Goal: Task Accomplishment & Management: Manage account settings

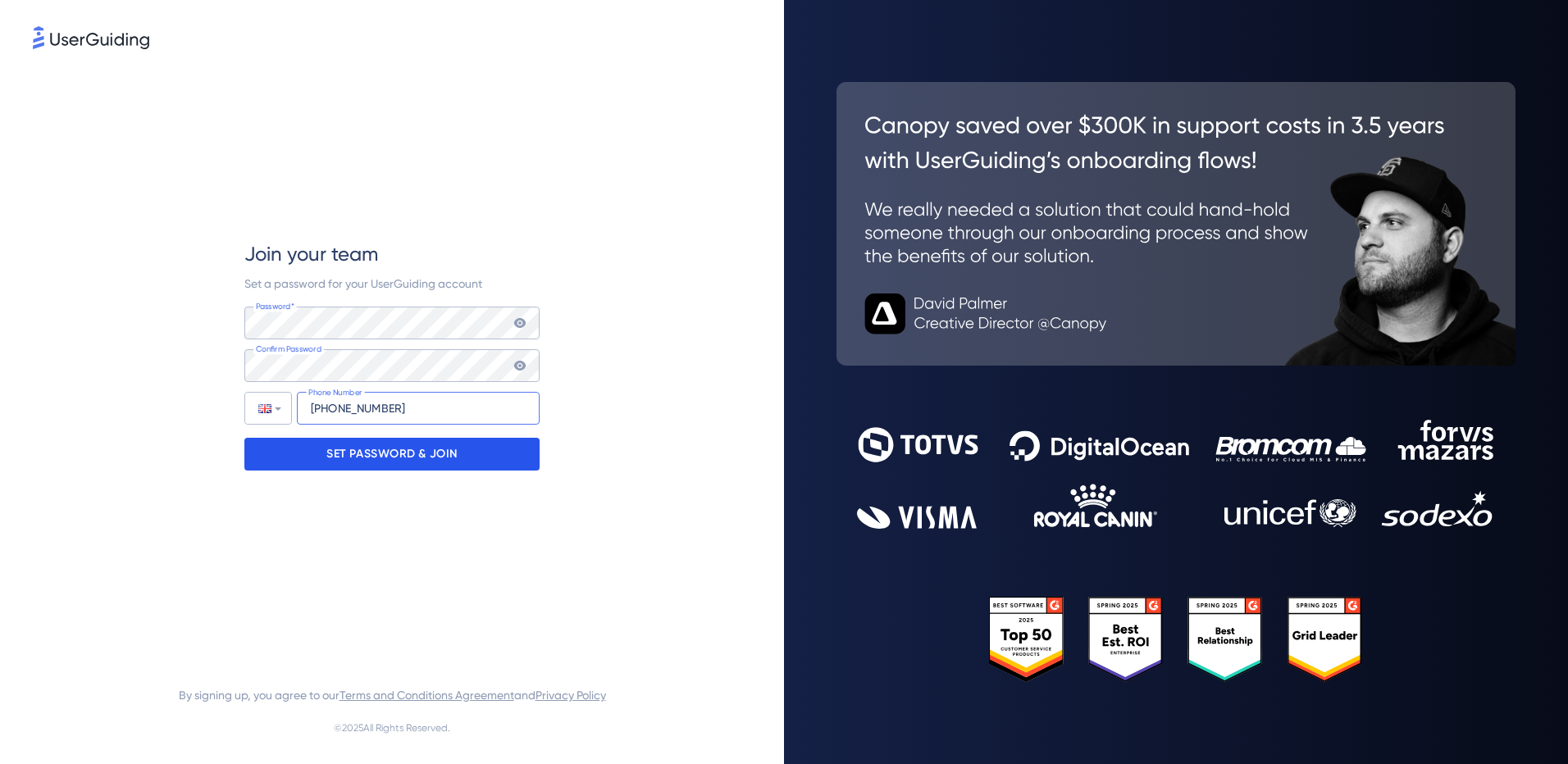
type input "[PHONE_NUMBER]"
click at [446, 458] on p "SET PASSWORD & JOIN" at bounding box center [392, 454] width 131 height 26
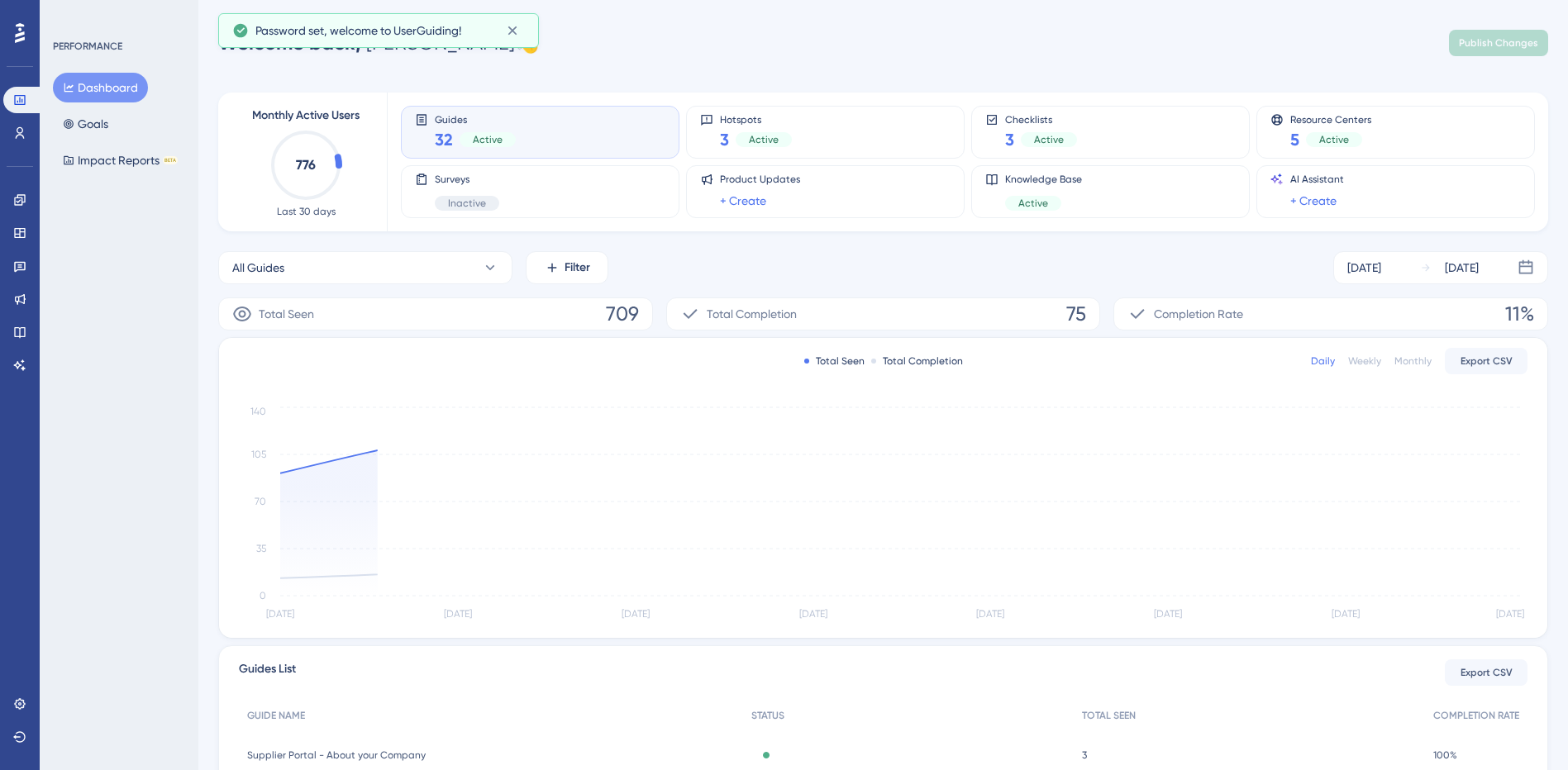
click at [114, 346] on div "PERFORMANCE Dashboard Goals Impact Reports BETA" at bounding box center [119, 385] width 158 height 770
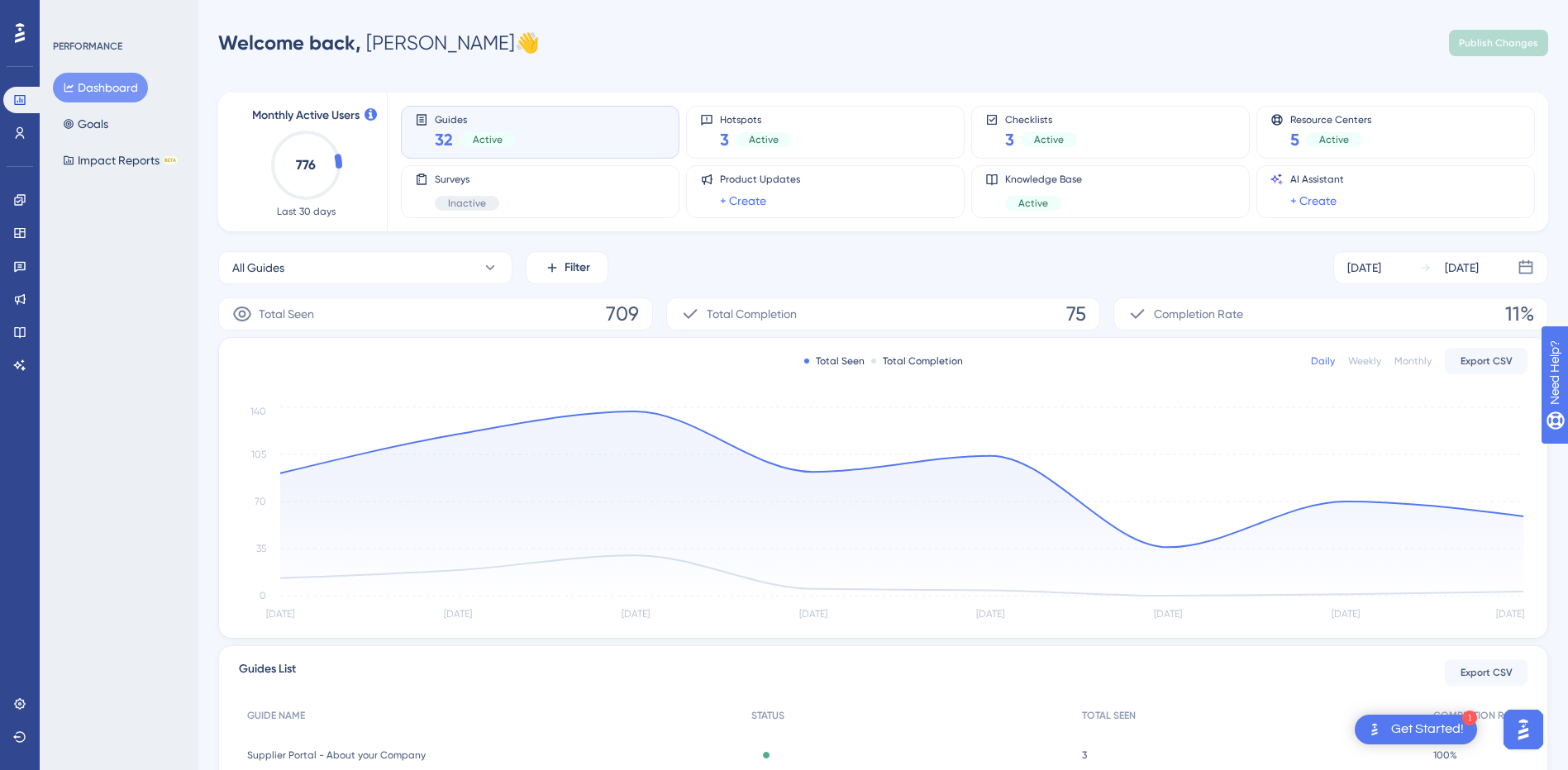
click at [195, 433] on div "PERFORMANCE Dashboard Goals Impact Reports BETA" at bounding box center [119, 385] width 158 height 770
click at [81, 126] on button "Goals" at bounding box center [85, 124] width 66 height 30
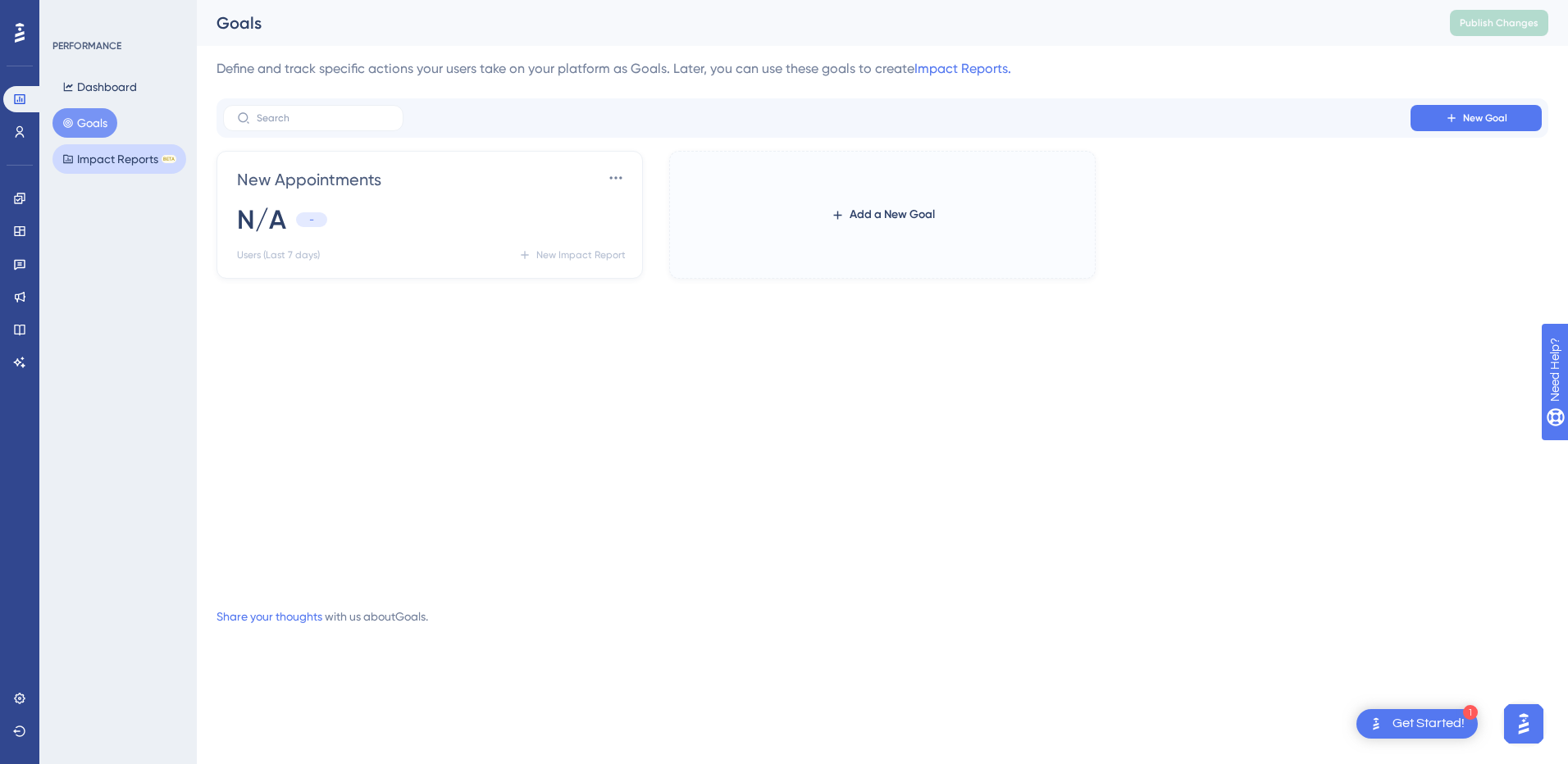
click at [123, 156] on div "LEAVE A REVIEW COPY SHARE LINK" at bounding box center [782, 408] width 1568 height 764
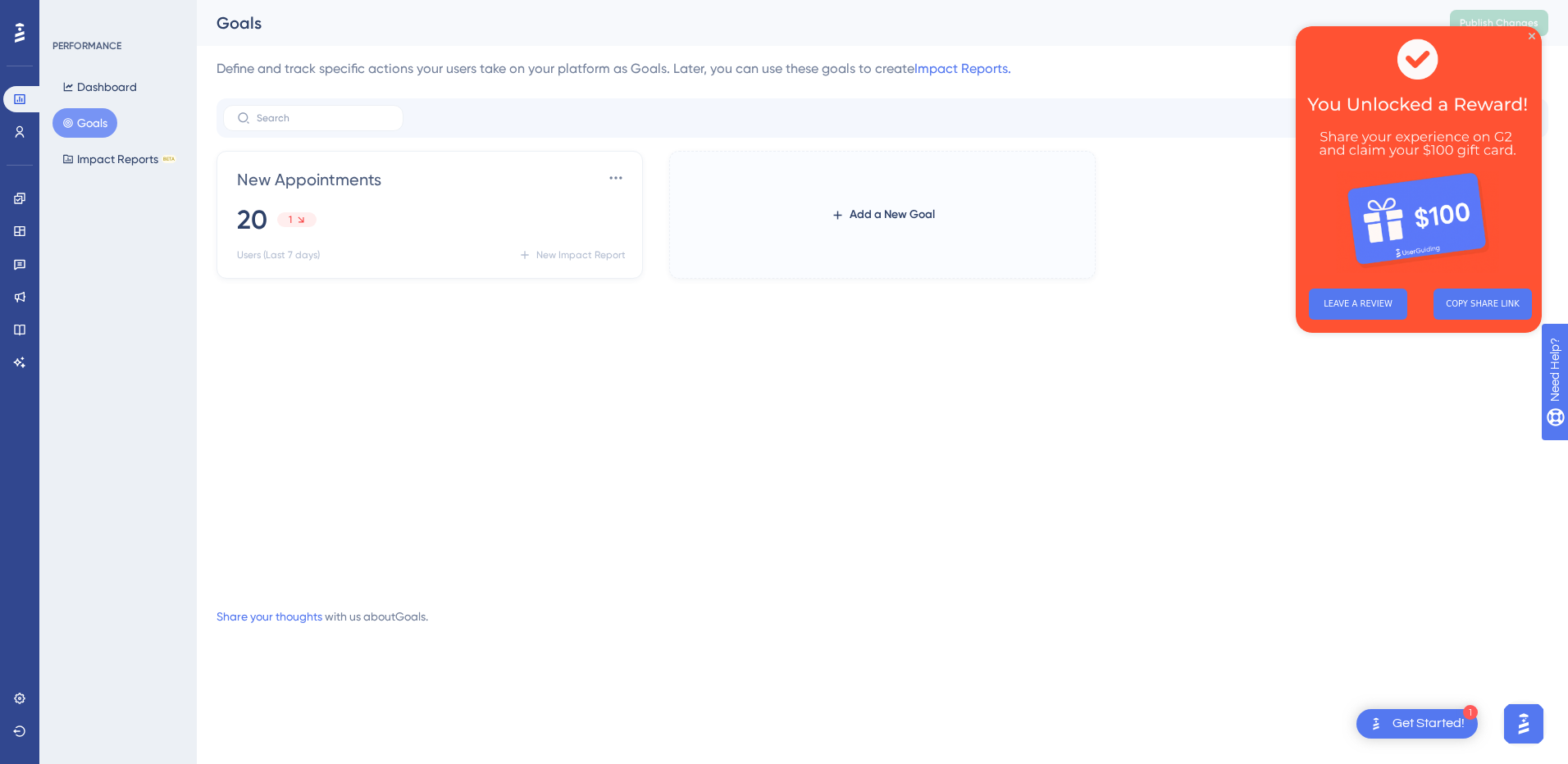
click at [1531, 41] on img at bounding box center [1418, 150] width 246 height 249
click at [92, 95] on button "Dashboard" at bounding box center [100, 87] width 95 height 30
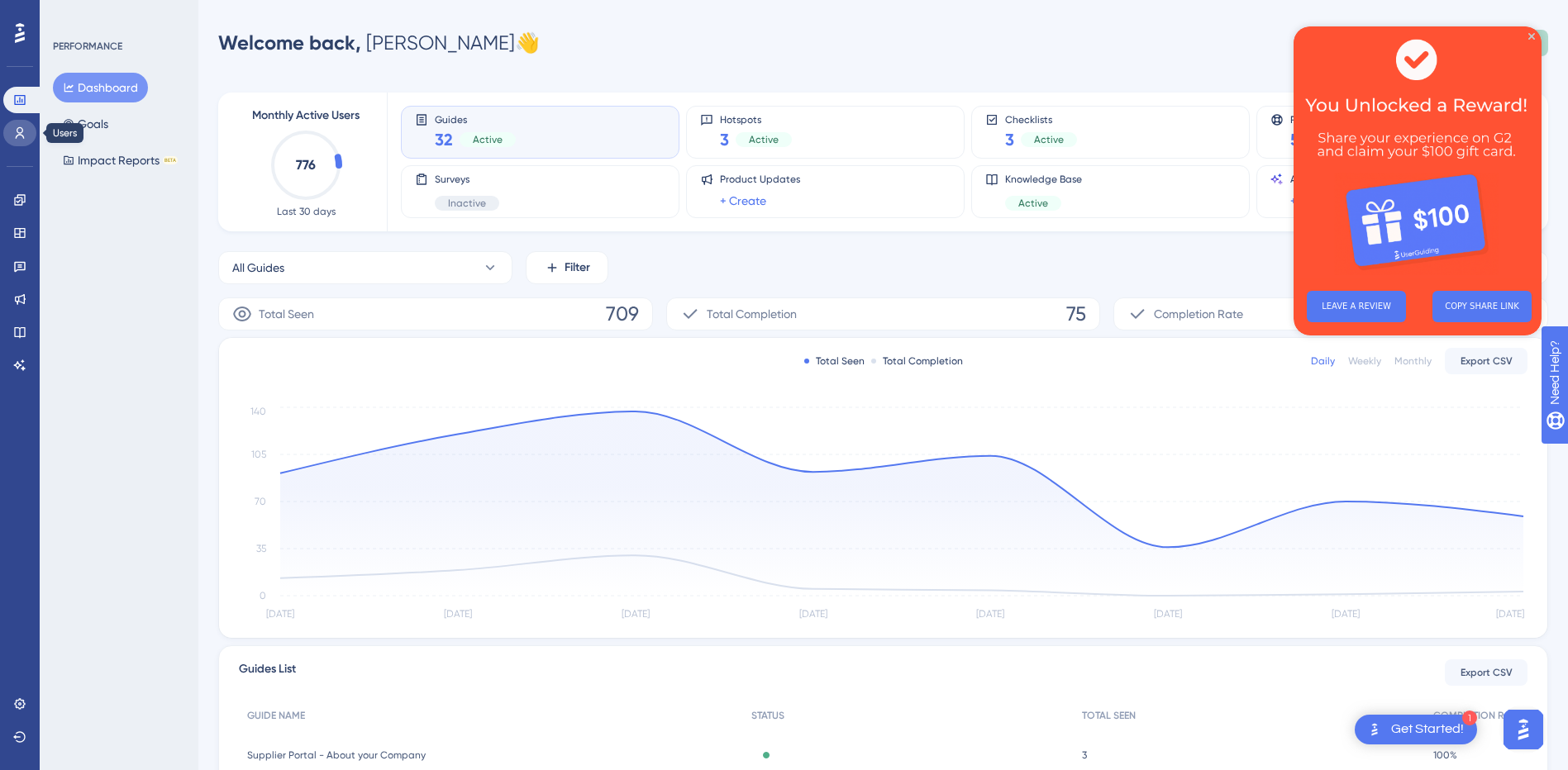
click at [25, 138] on icon at bounding box center [20, 133] width 13 height 13
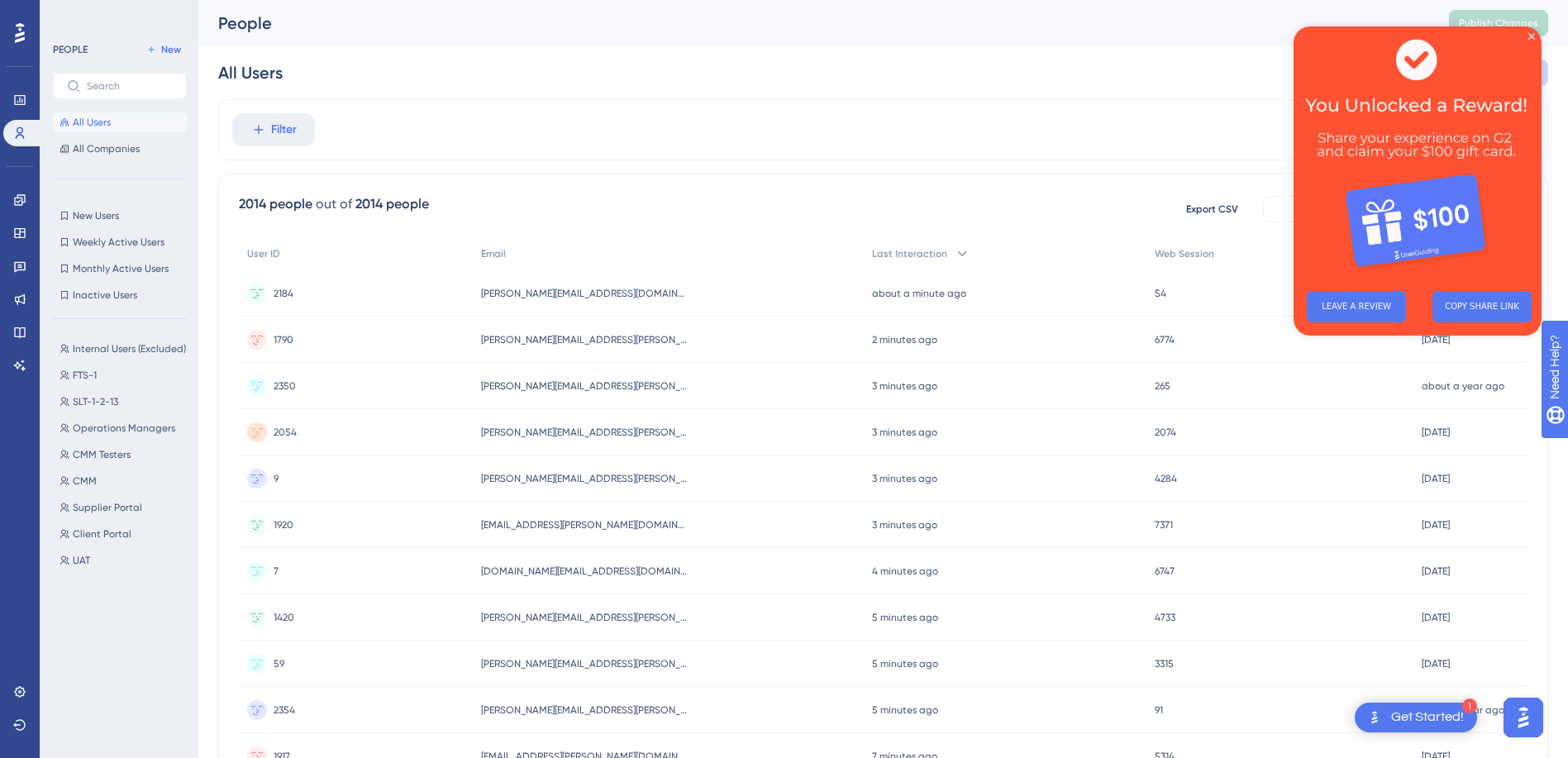
click at [693, 226] on div "2014 people out of 2014 people Export CSV Available Attributes (17) User ID Ema…" at bounding box center [883, 722] width 1330 height 1096
click at [1533, 37] on icon "Close Preview" at bounding box center [1532, 36] width 7 height 7
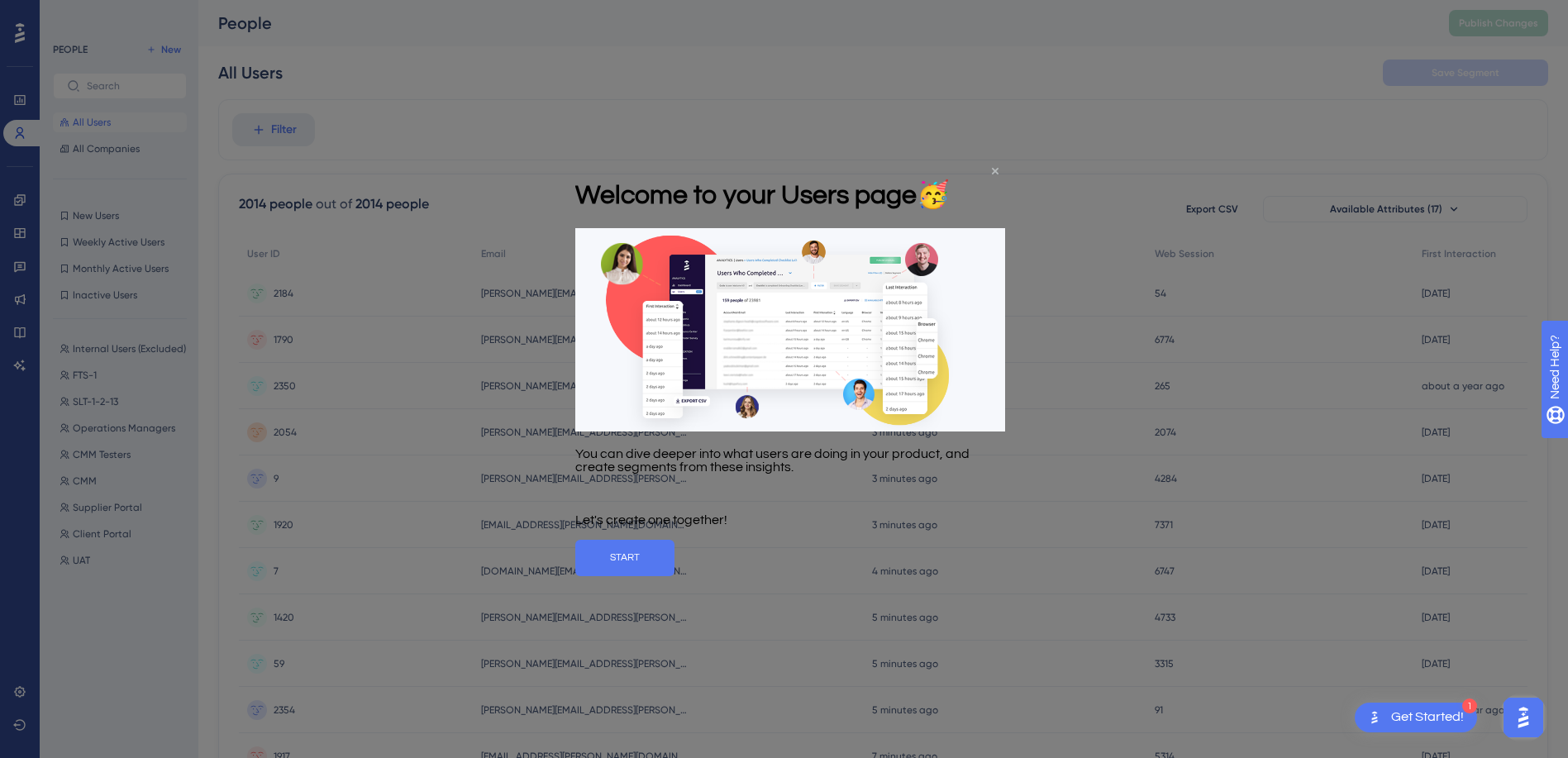
click at [992, 172] on icon "Close Preview" at bounding box center [995, 171] width 7 height 7
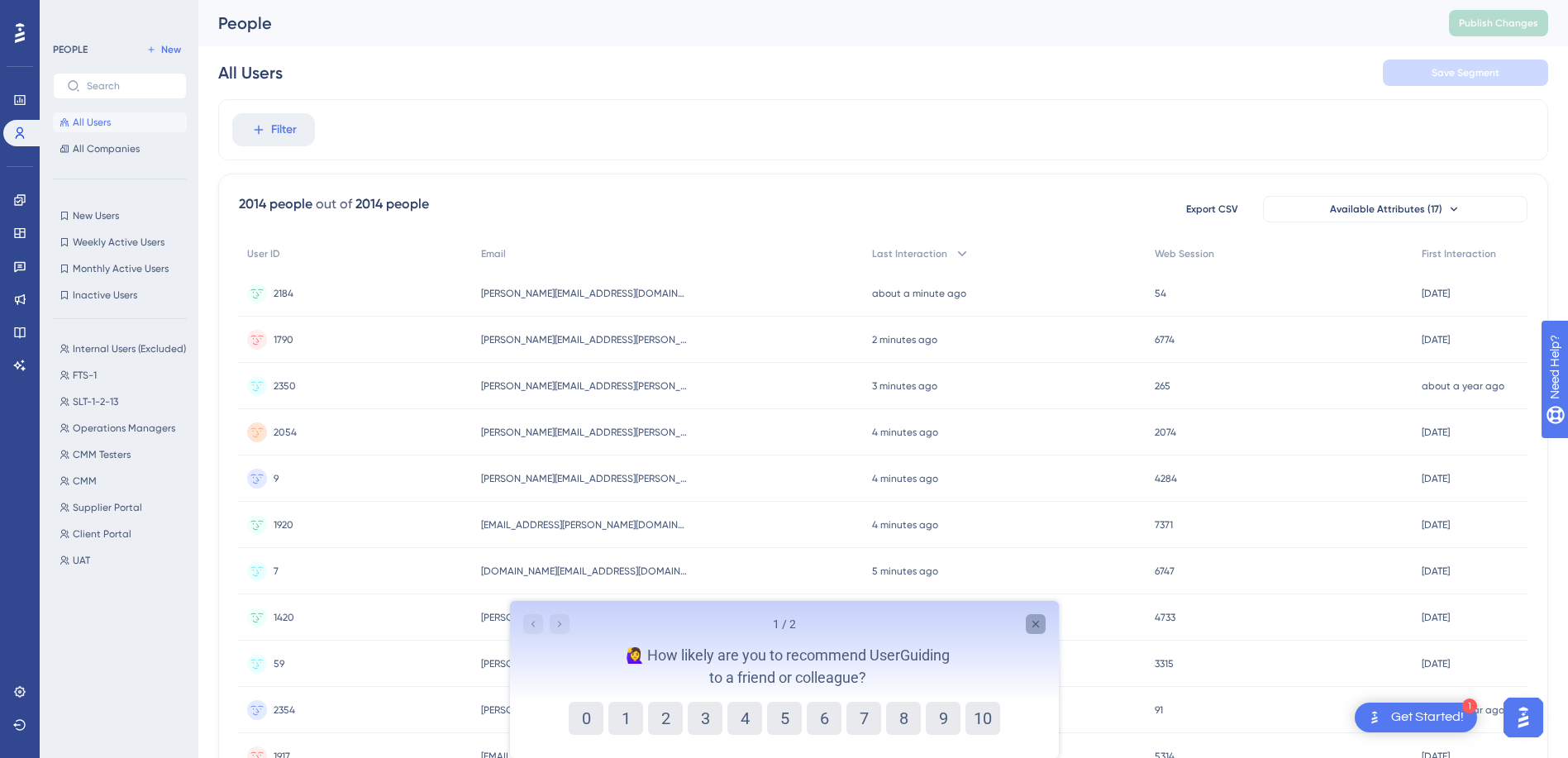
click at [1032, 626] on icon "Close survey" at bounding box center [1035, 624] width 13 height 13
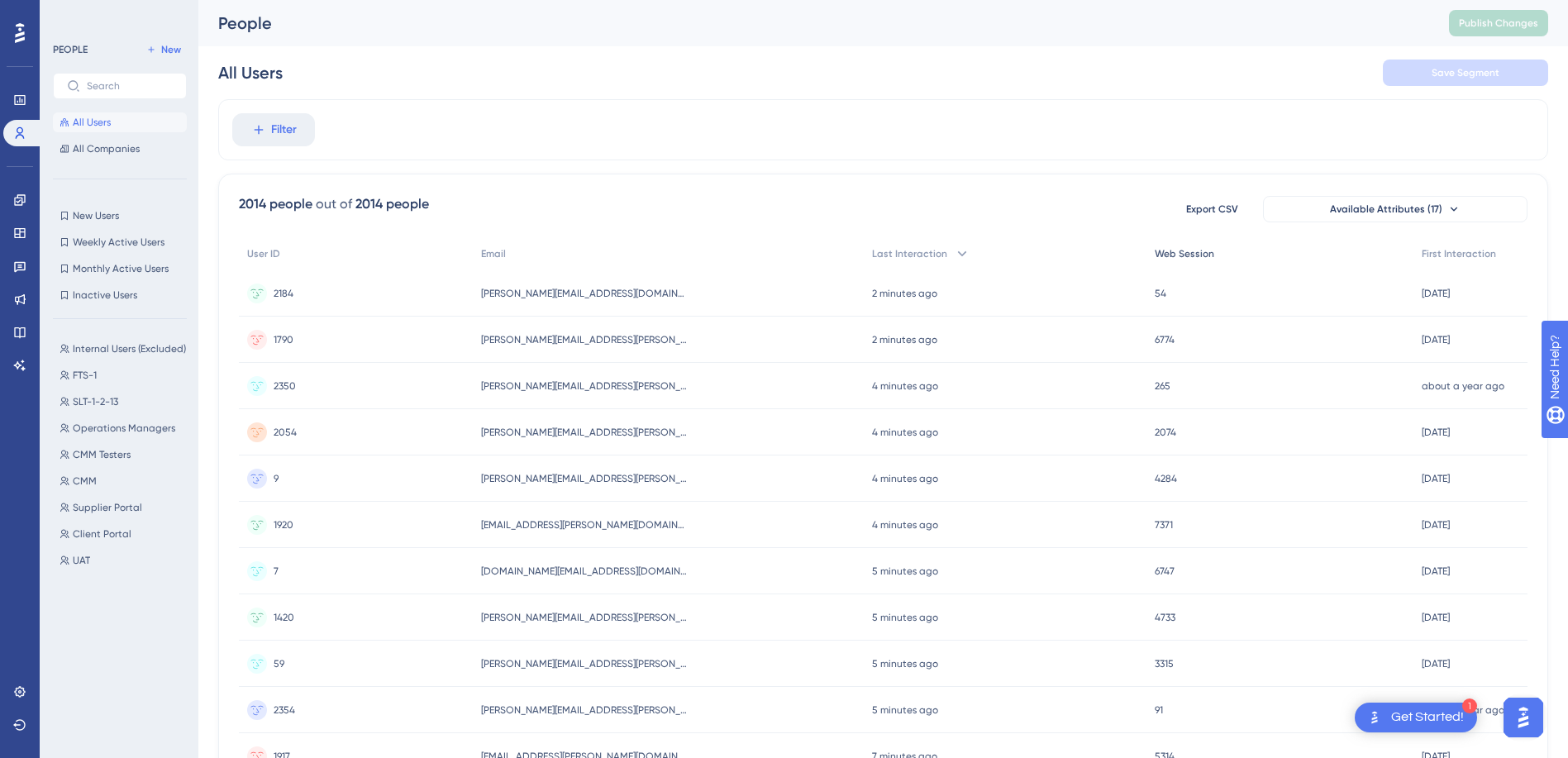
click at [1183, 263] on div "Web Session" at bounding box center [1279, 254] width 267 height 34
click at [1192, 261] on div "Web Session" at bounding box center [1279, 254] width 267 height 34
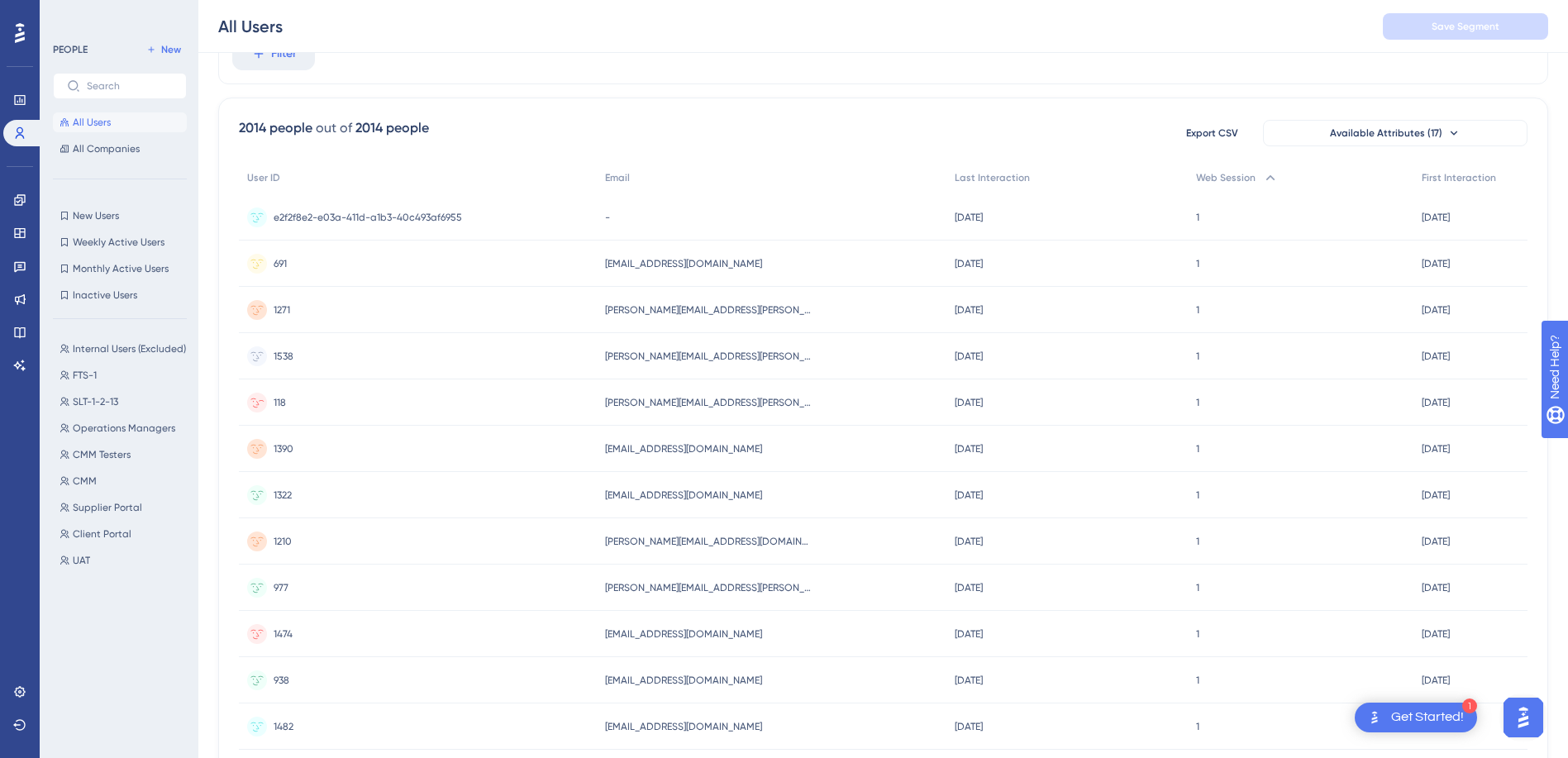
scroll to position [571, 0]
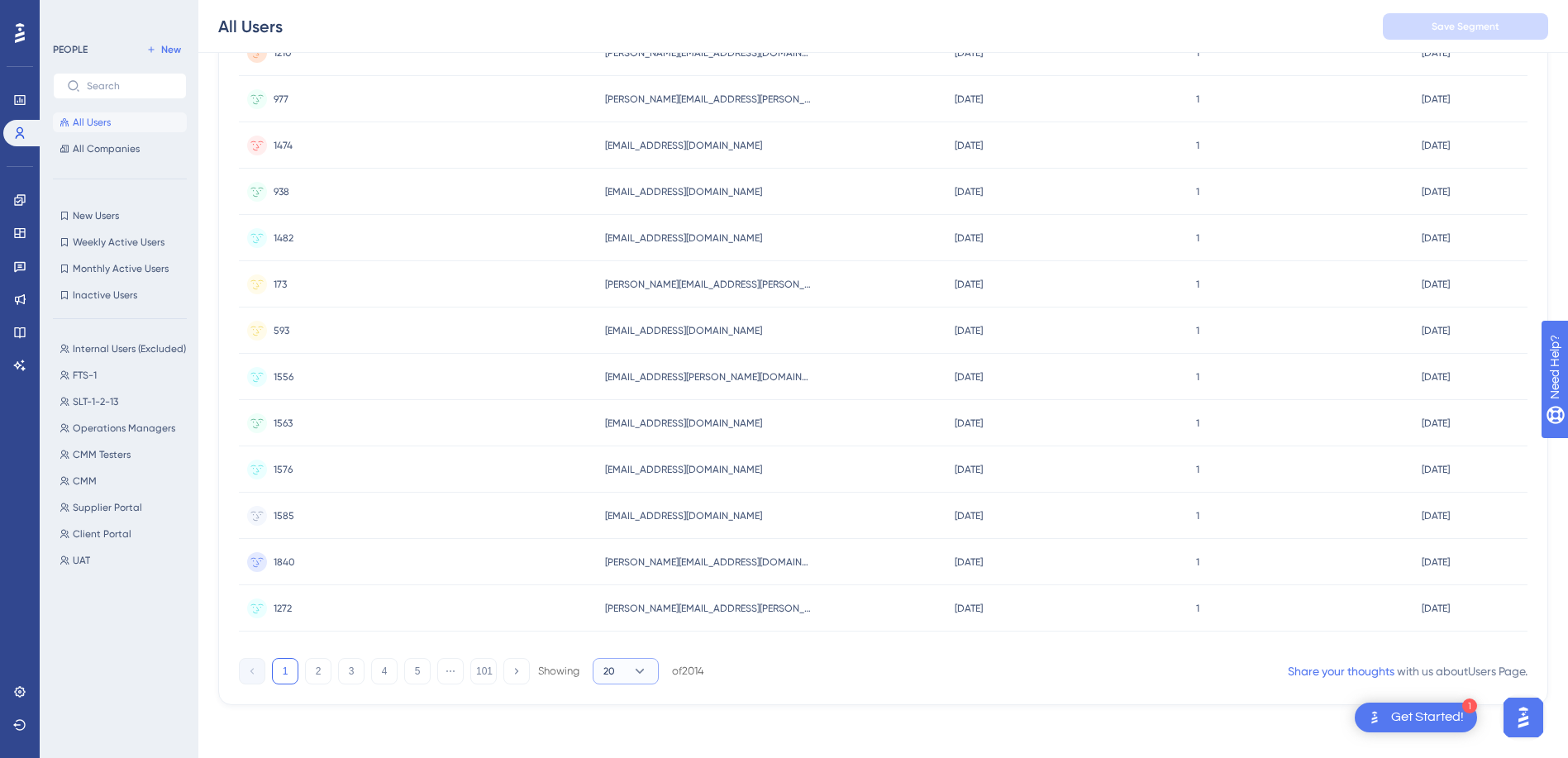
click at [632, 669] on icon at bounding box center [640, 671] width 17 height 17
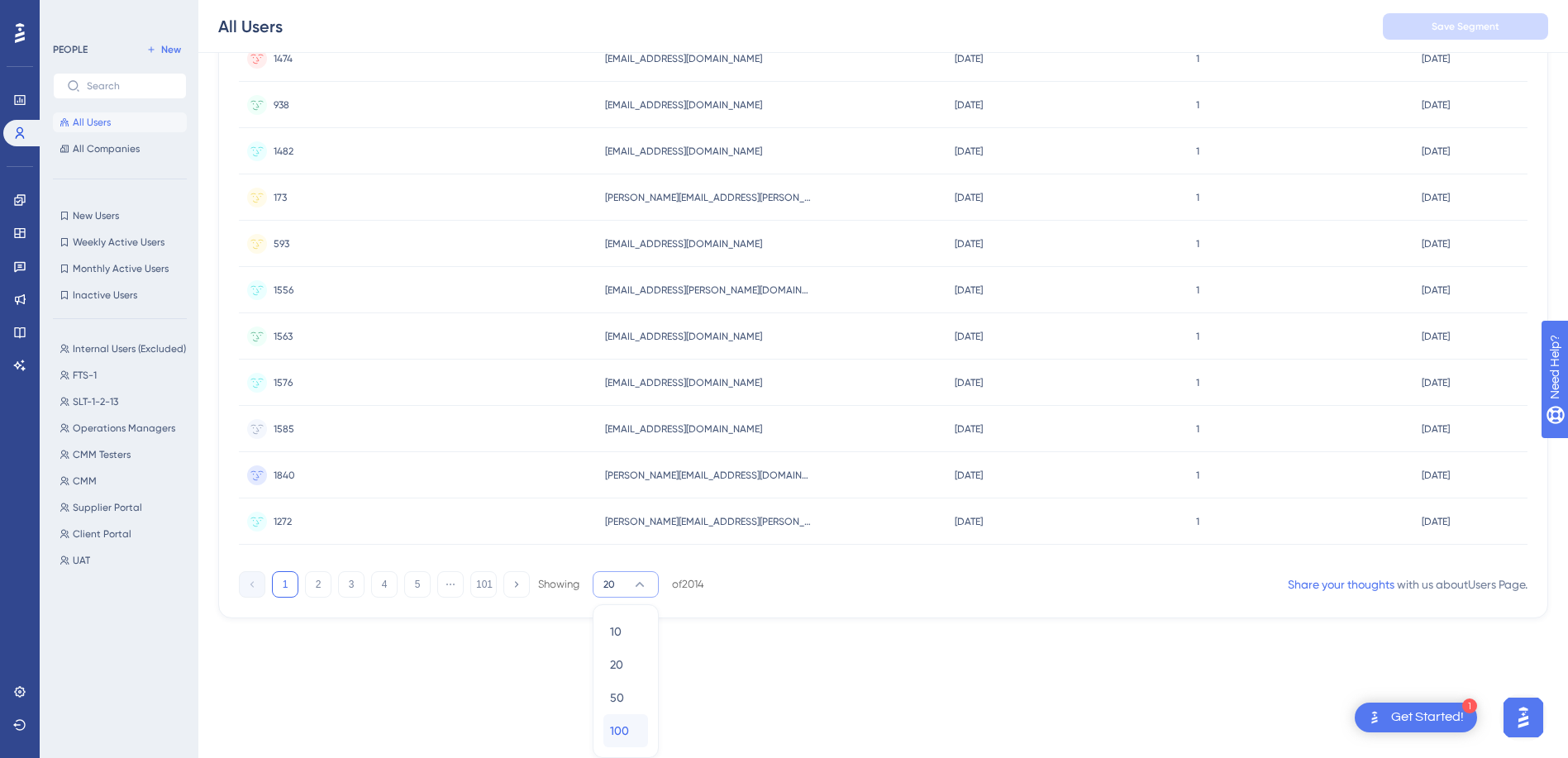
click at [631, 726] on div "100 100" at bounding box center [626, 731] width 32 height 33
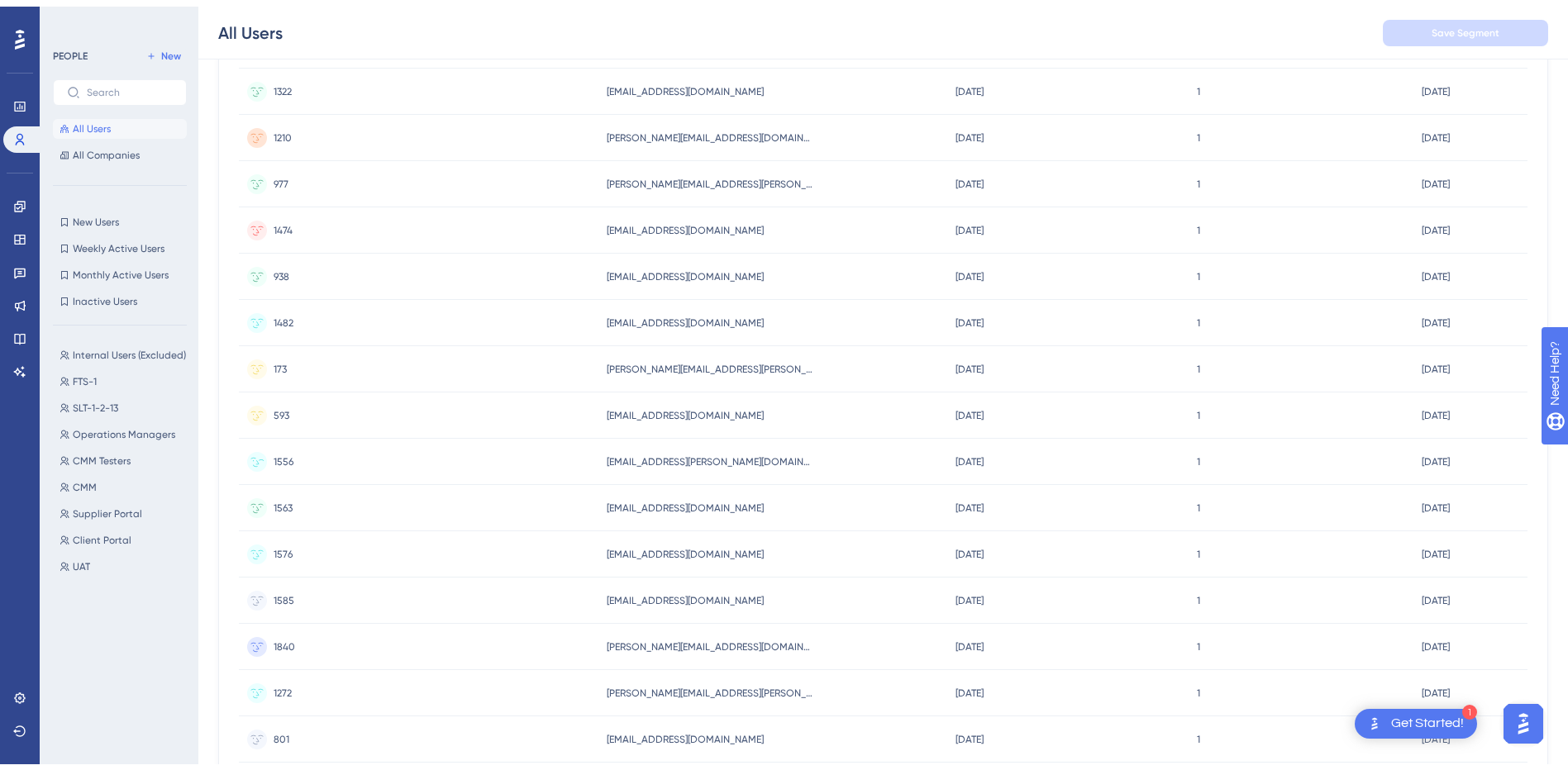
scroll to position [0, 0]
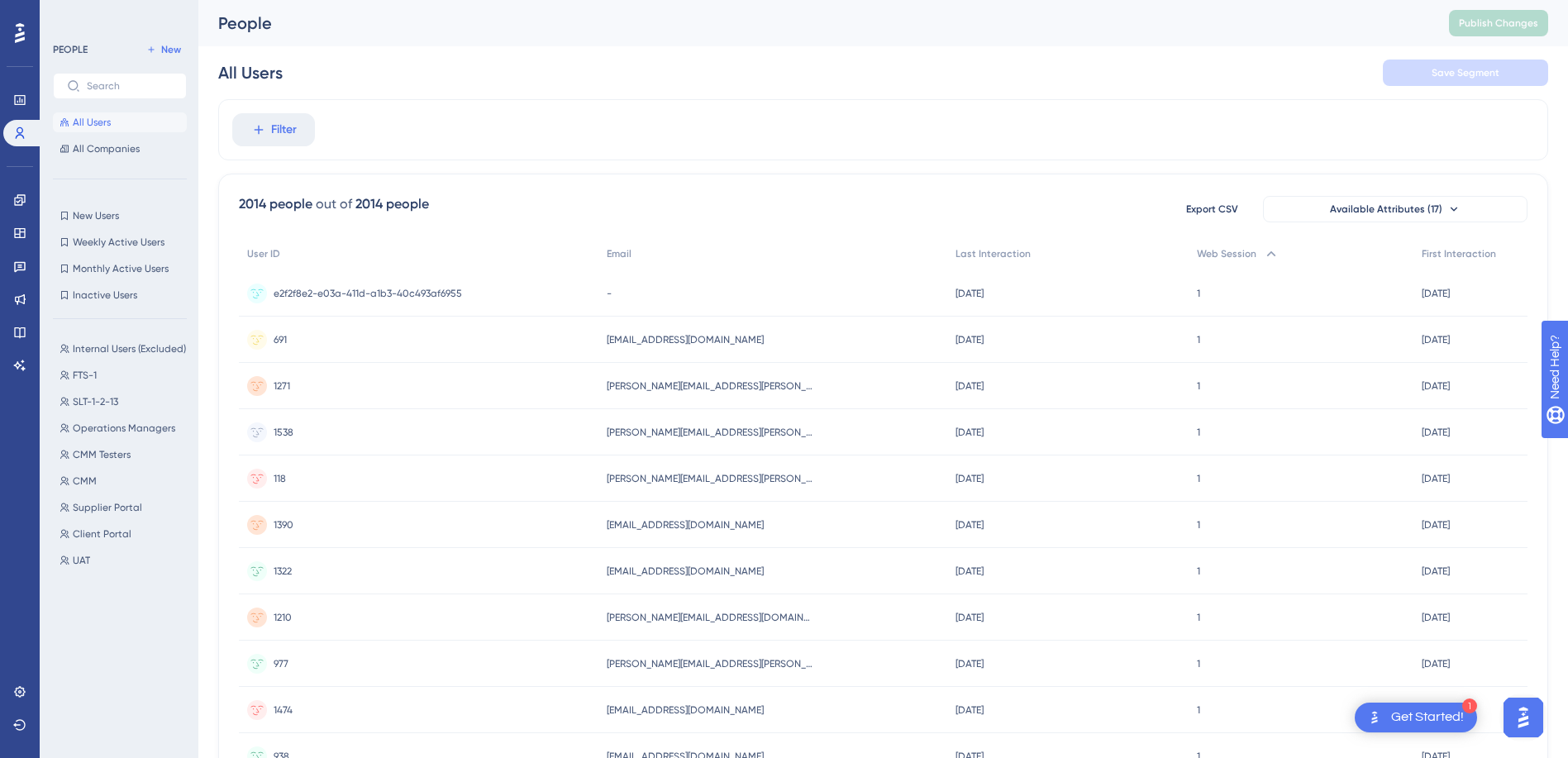
click at [99, 126] on span "All Users" at bounding box center [92, 123] width 38 height 13
click at [106, 143] on span "All Companies" at bounding box center [106, 148] width 67 height 13
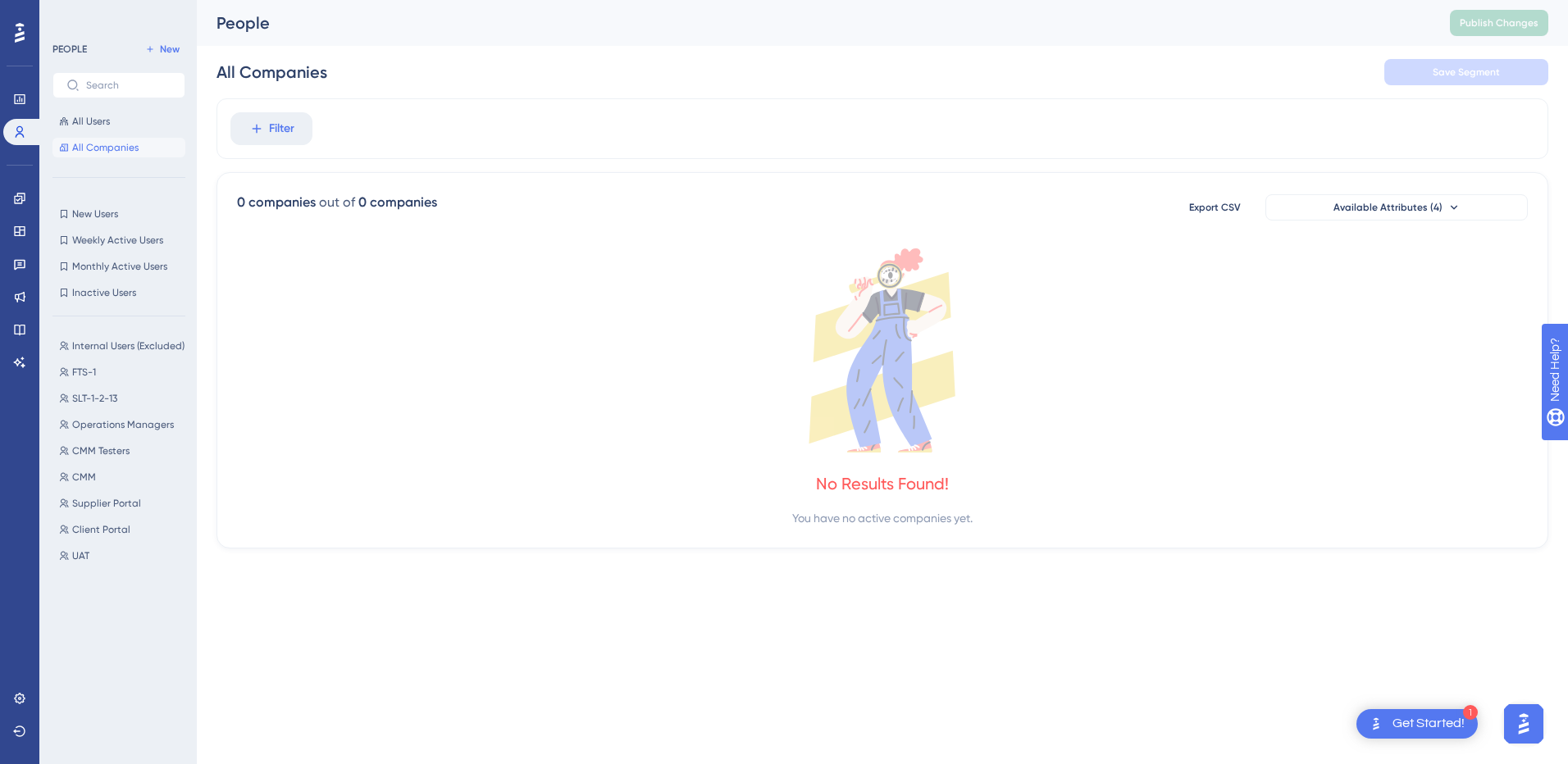
click at [114, 470] on button "CMM CMM" at bounding box center [123, 477] width 142 height 20
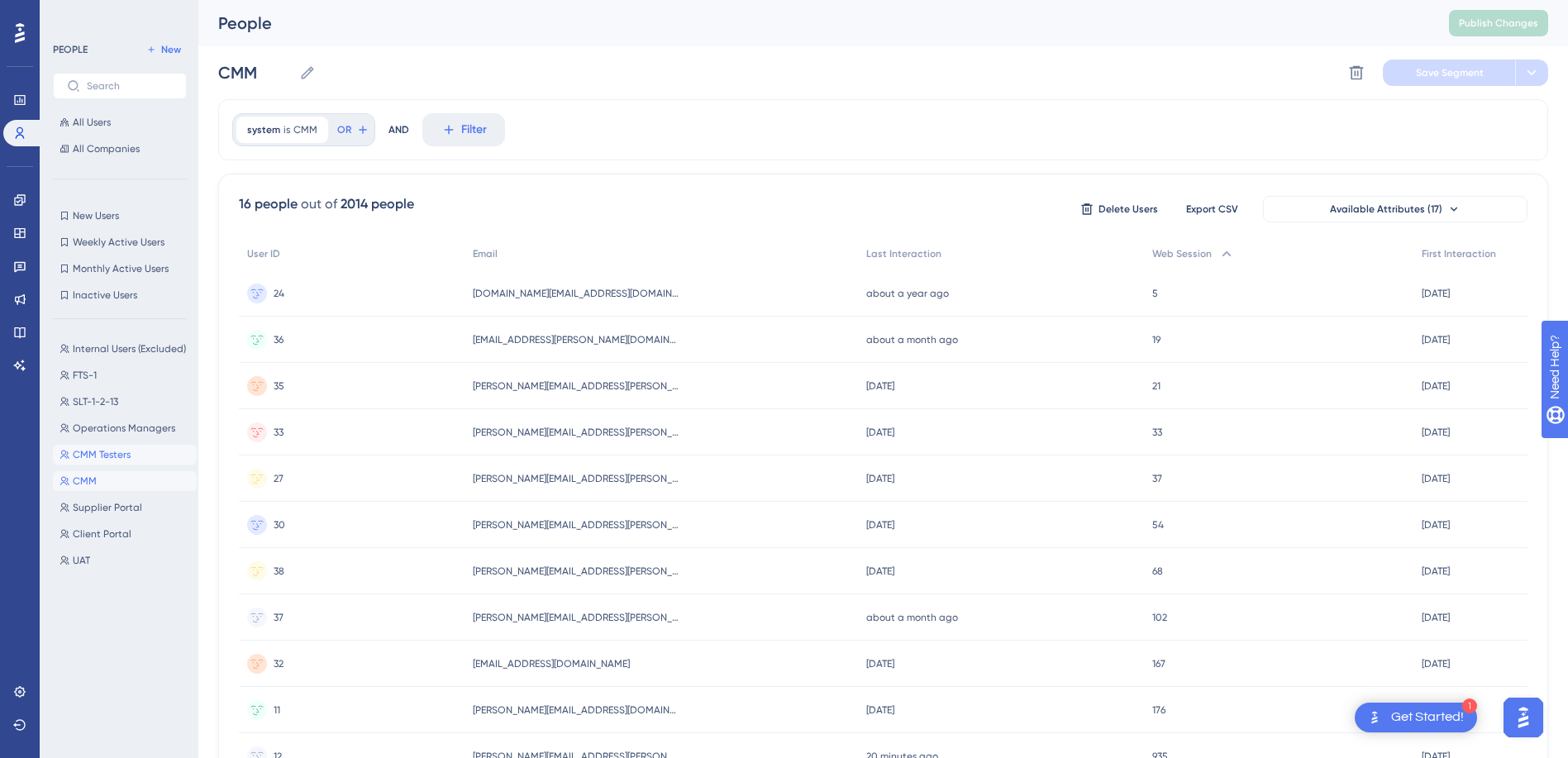
click at [117, 455] on span "CMM Testers" at bounding box center [102, 454] width 58 height 13
type input "CMM Testers"
click at [25, 100] on icon at bounding box center [19, 100] width 11 height 10
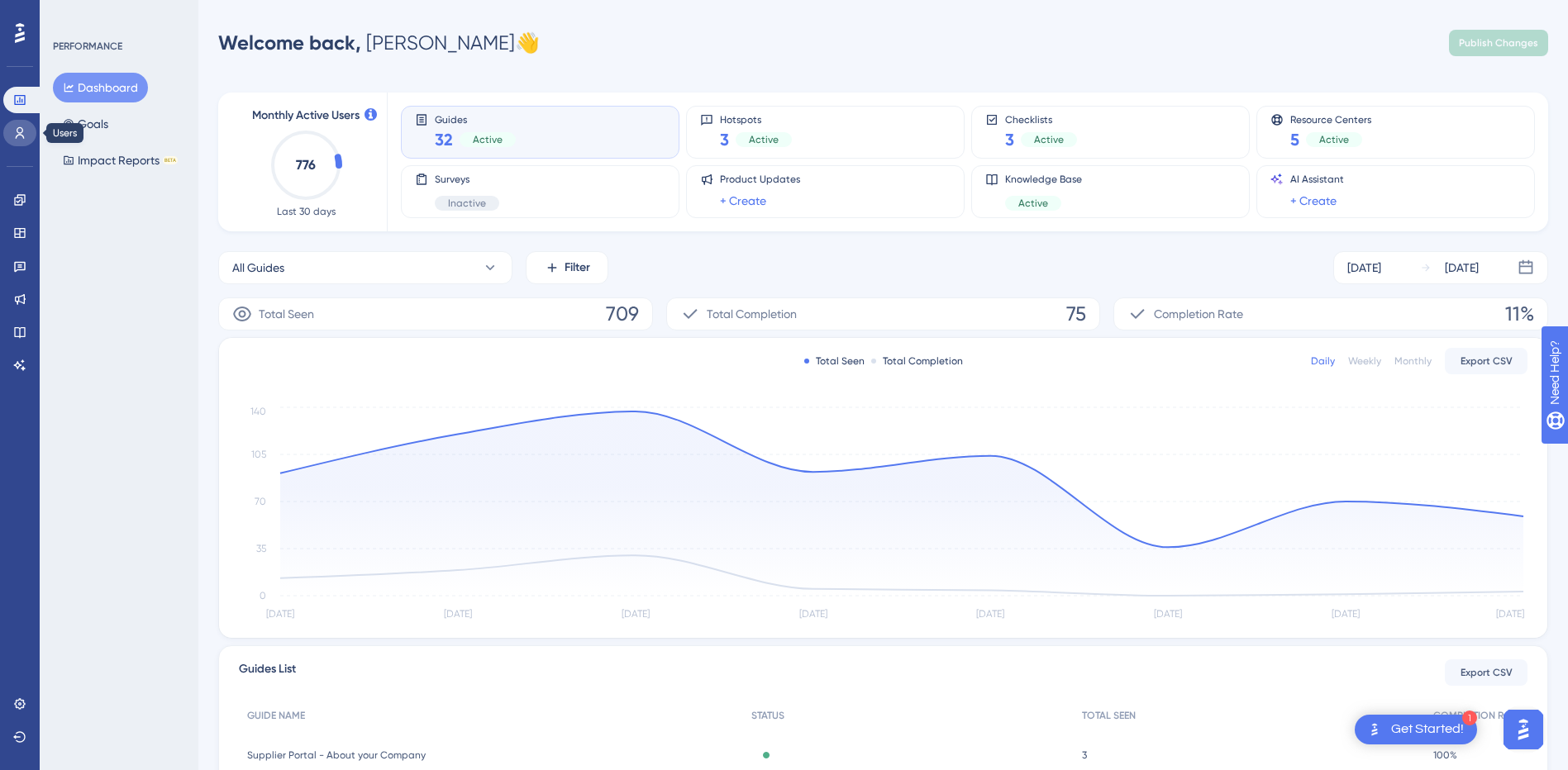
click at [29, 127] on link at bounding box center [20, 133] width 33 height 27
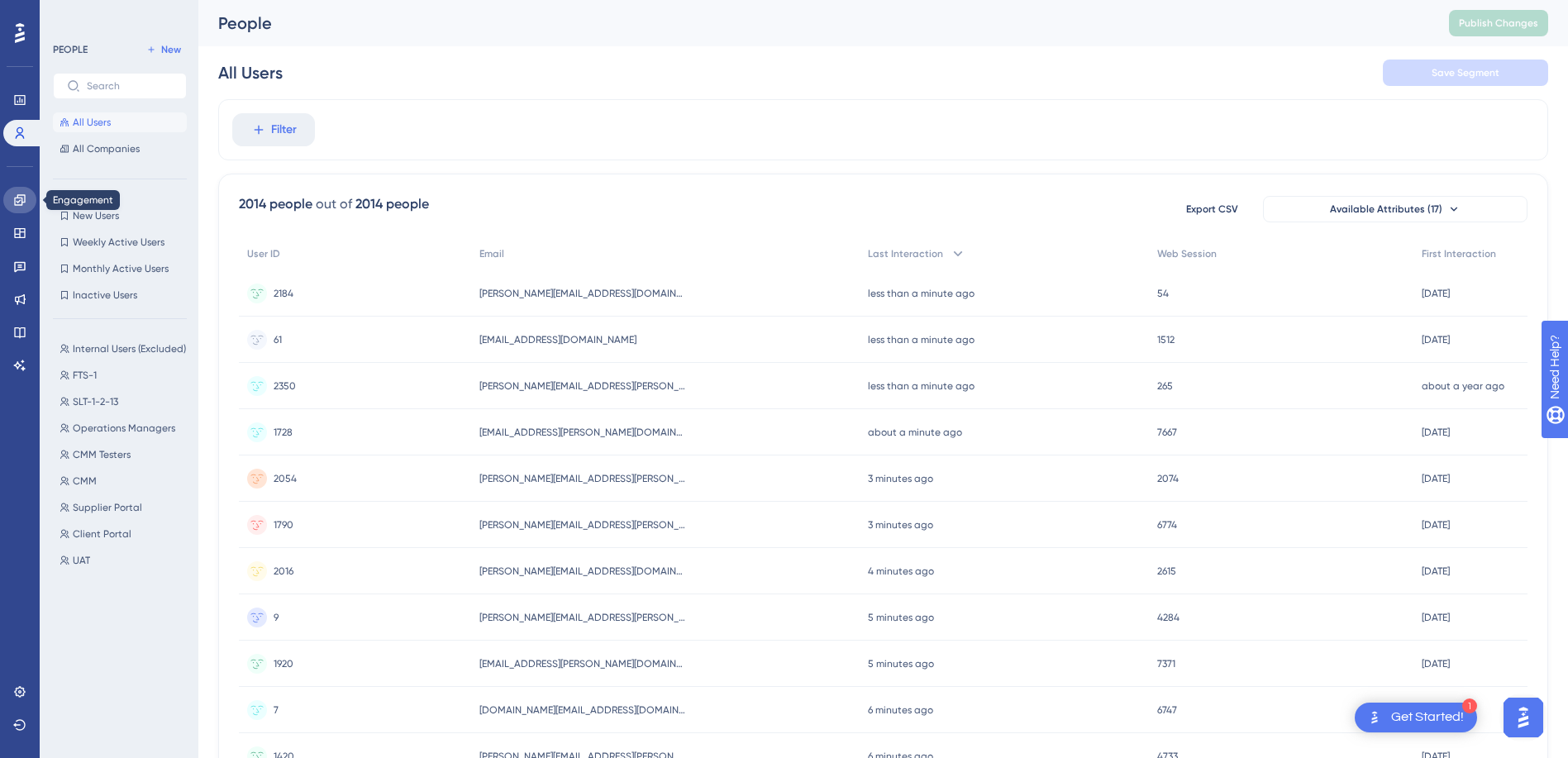
click at [29, 200] on link at bounding box center [20, 200] width 33 height 27
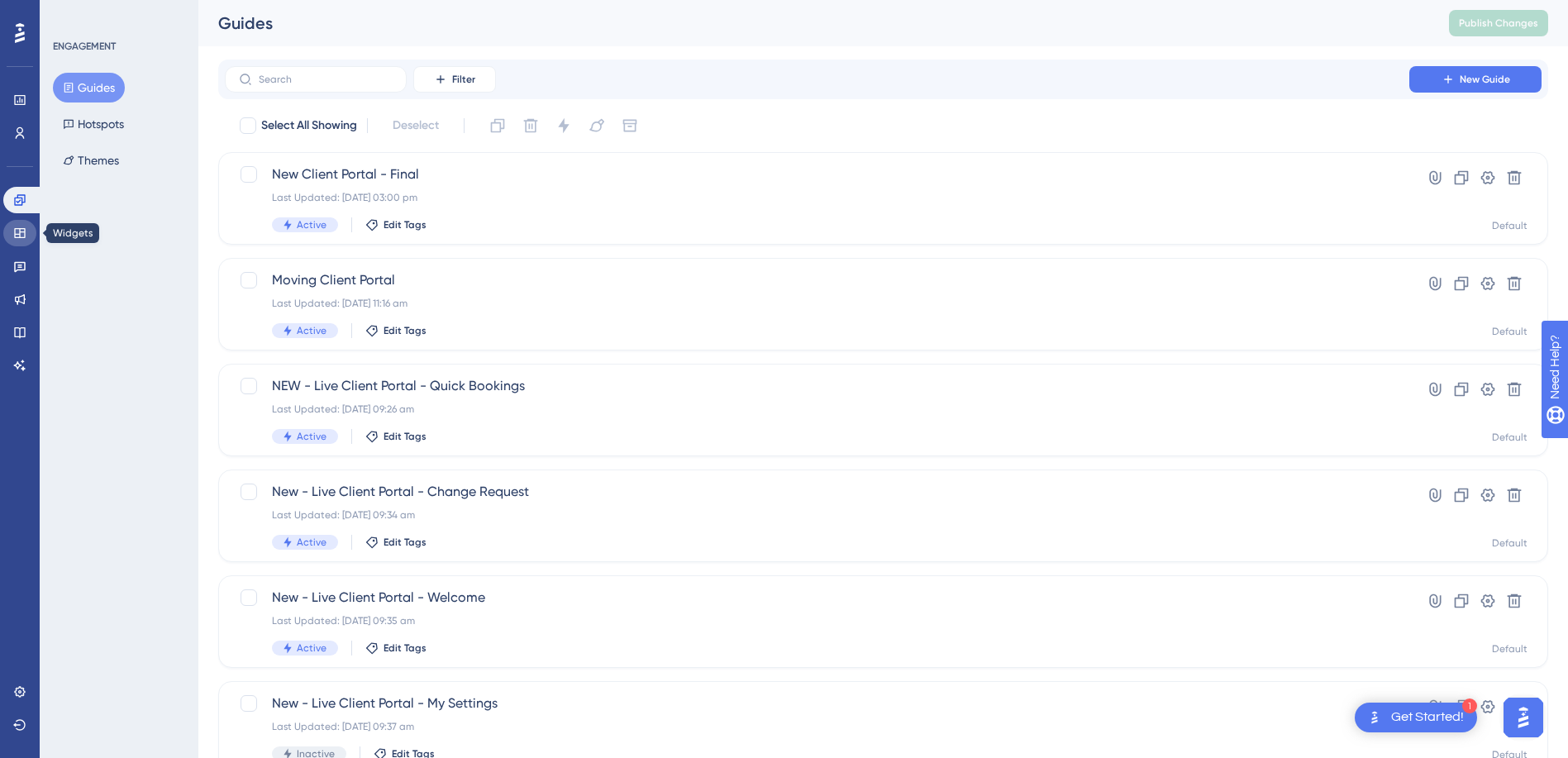
click at [17, 229] on icon at bounding box center [19, 233] width 11 height 10
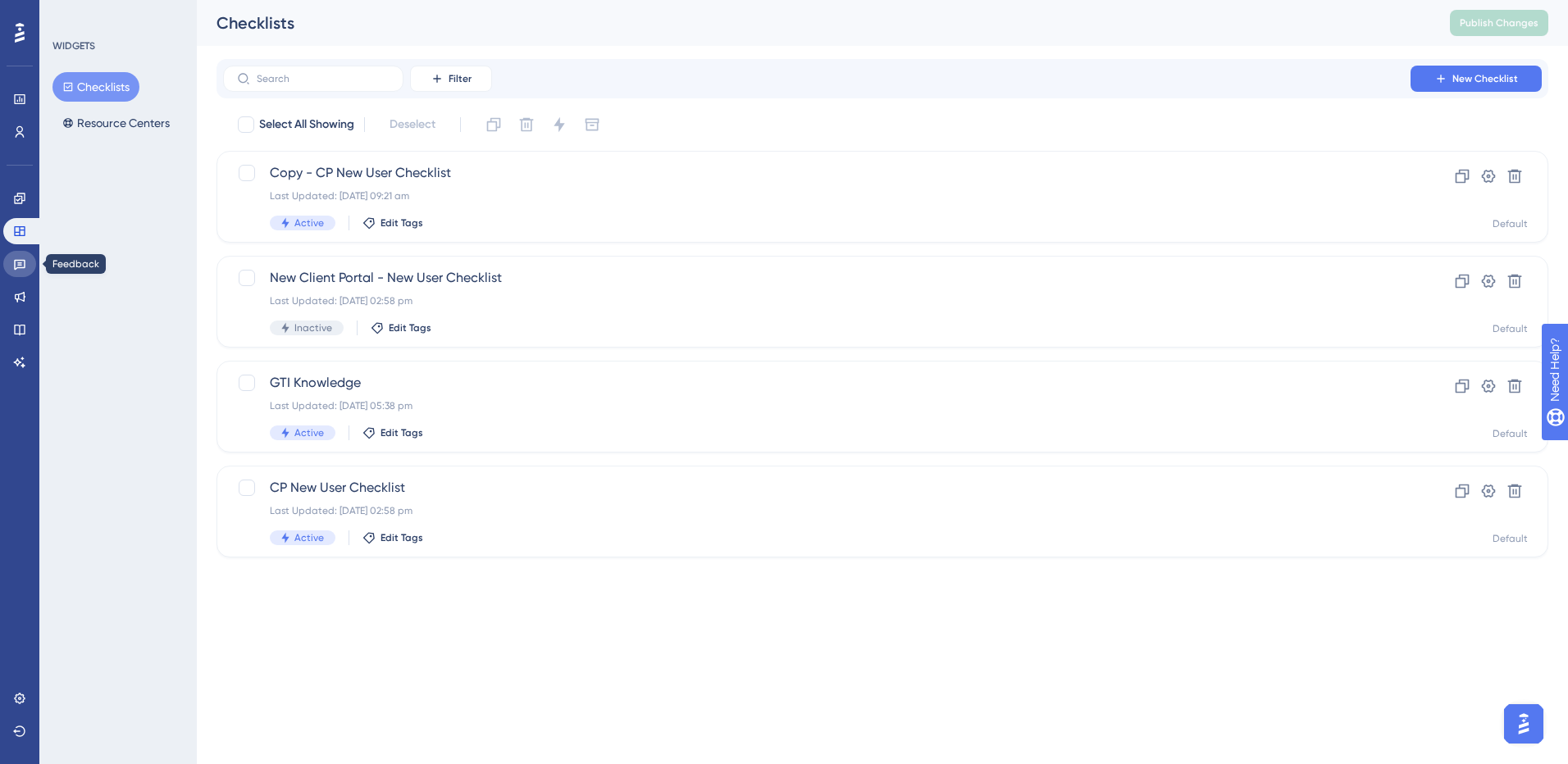
click at [16, 259] on icon at bounding box center [20, 264] width 13 height 13
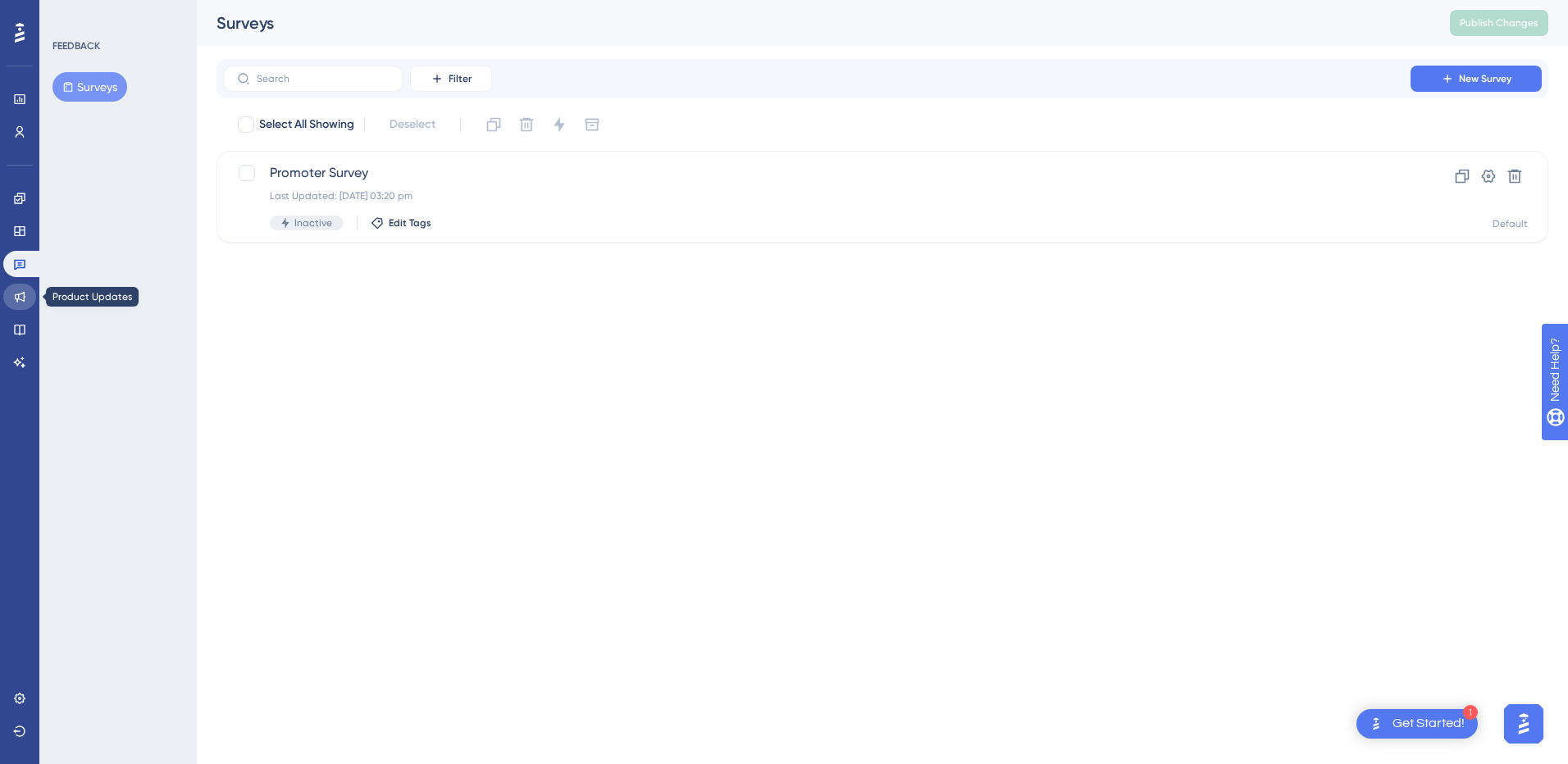
click at [19, 294] on icon at bounding box center [20, 297] width 13 height 13
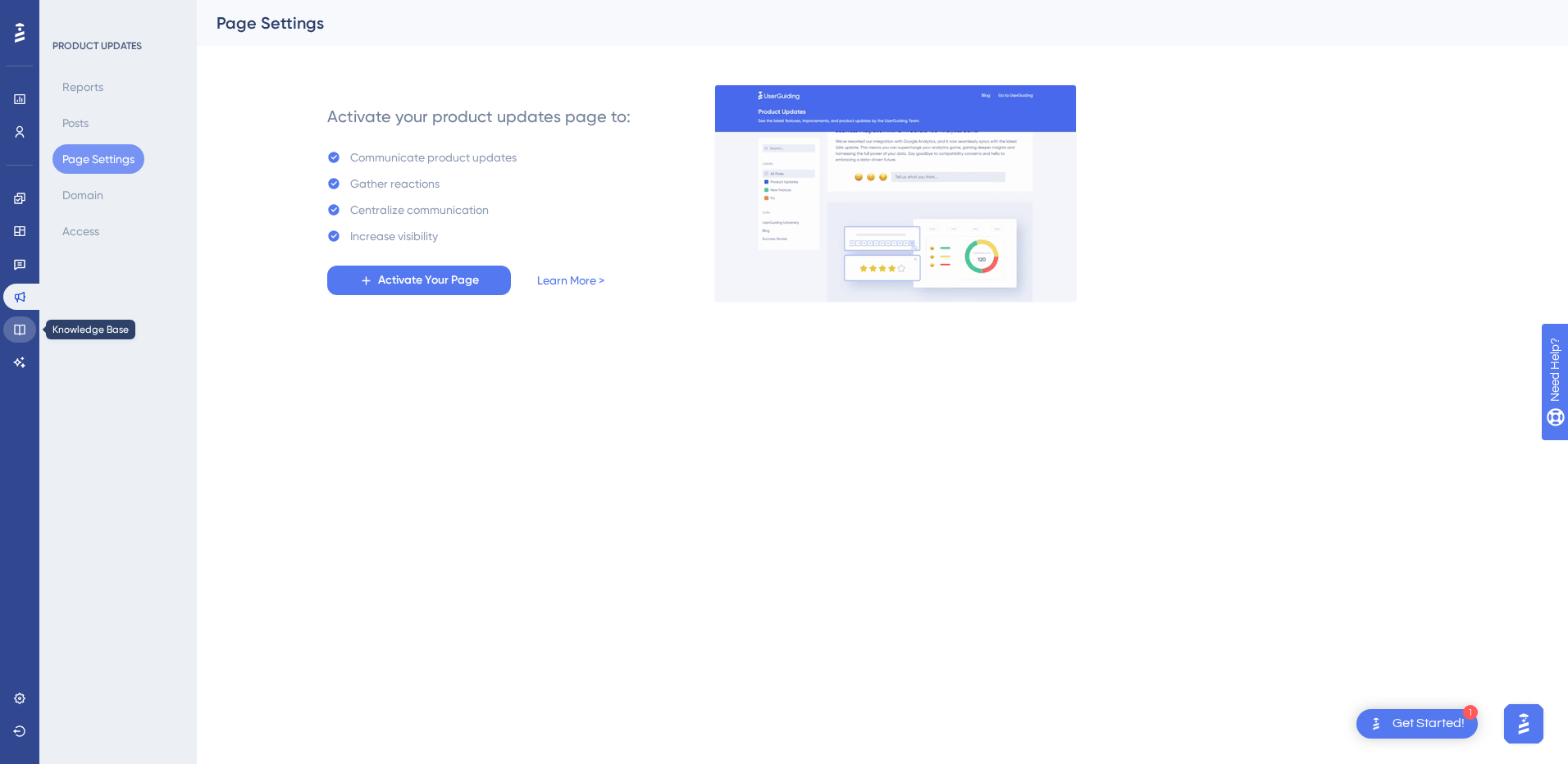
click at [28, 325] on link at bounding box center [20, 330] width 33 height 26
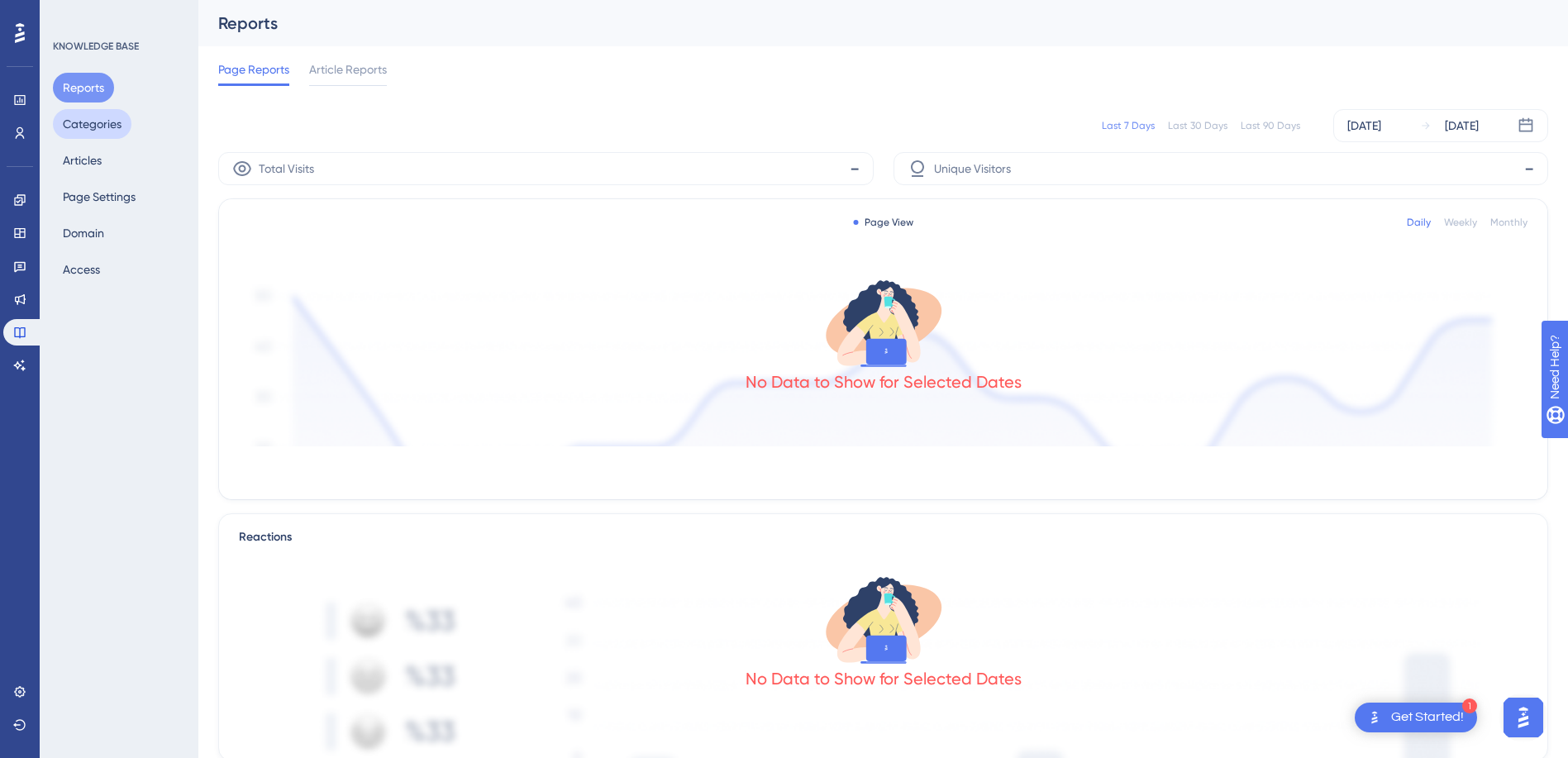
click at [78, 134] on button "Categories" at bounding box center [92, 124] width 79 height 30
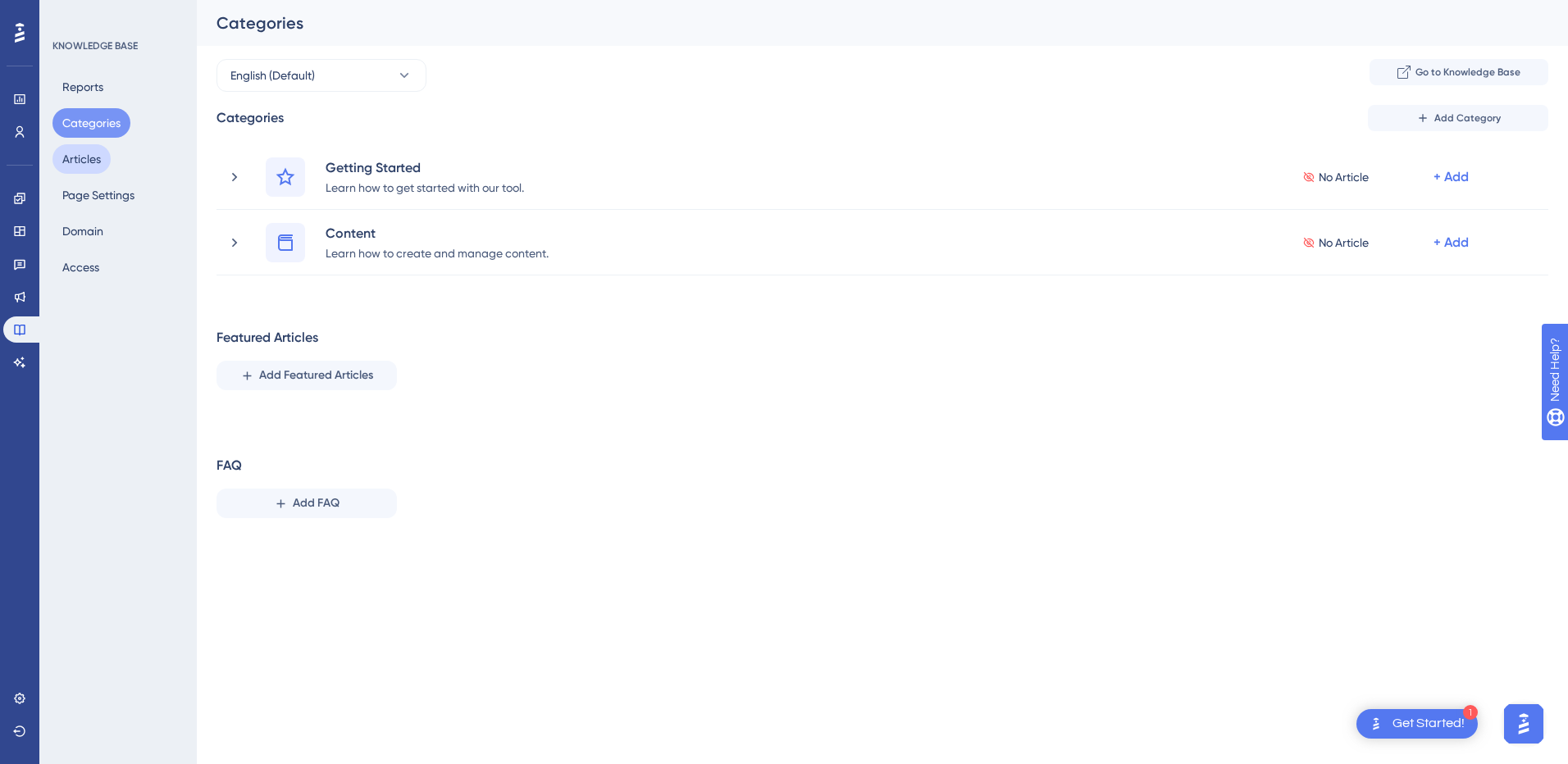
click at [90, 160] on button "Articles" at bounding box center [81, 159] width 58 height 30
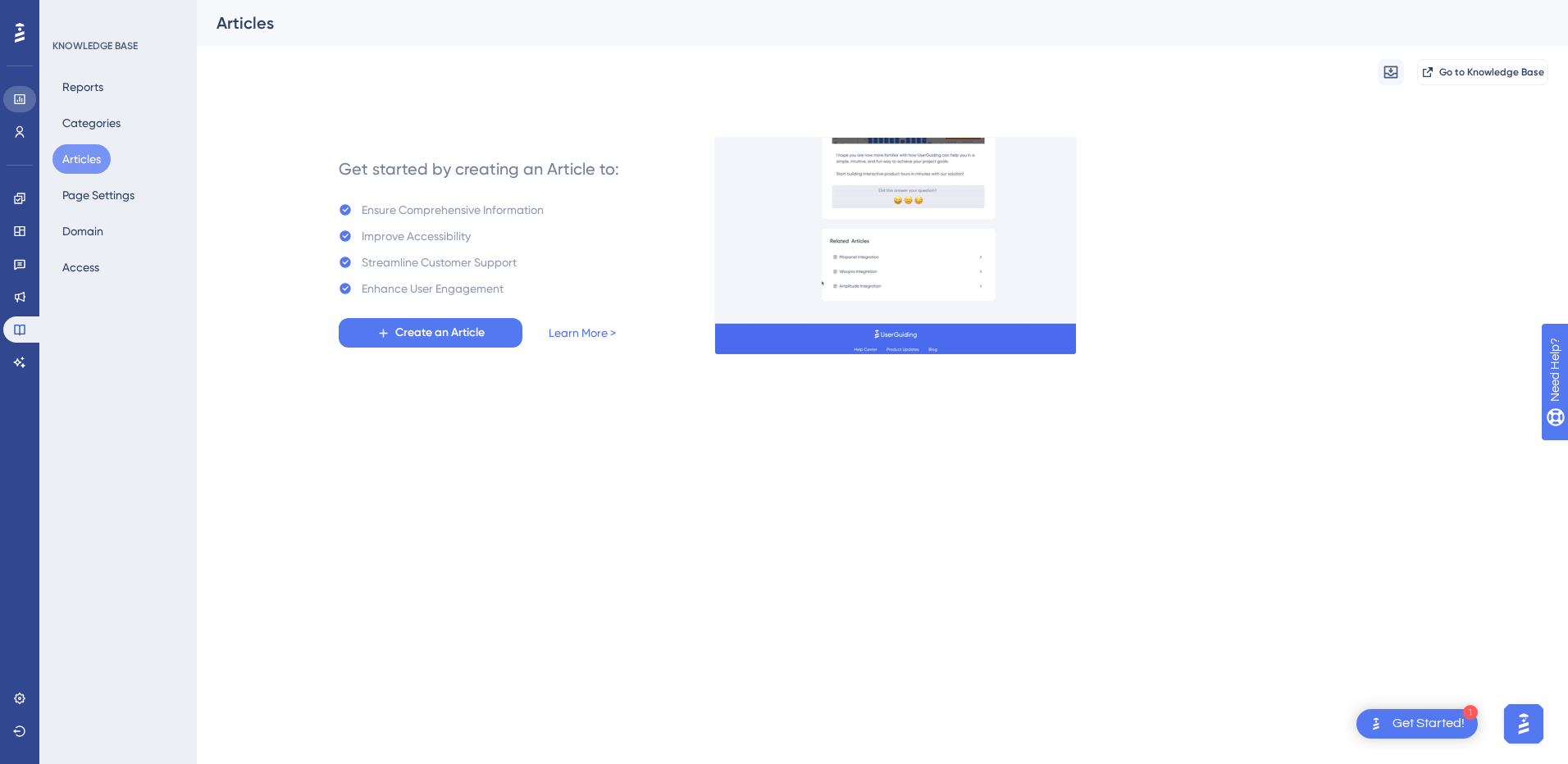
click at [21, 98] on icon at bounding box center [20, 100] width 13 height 13
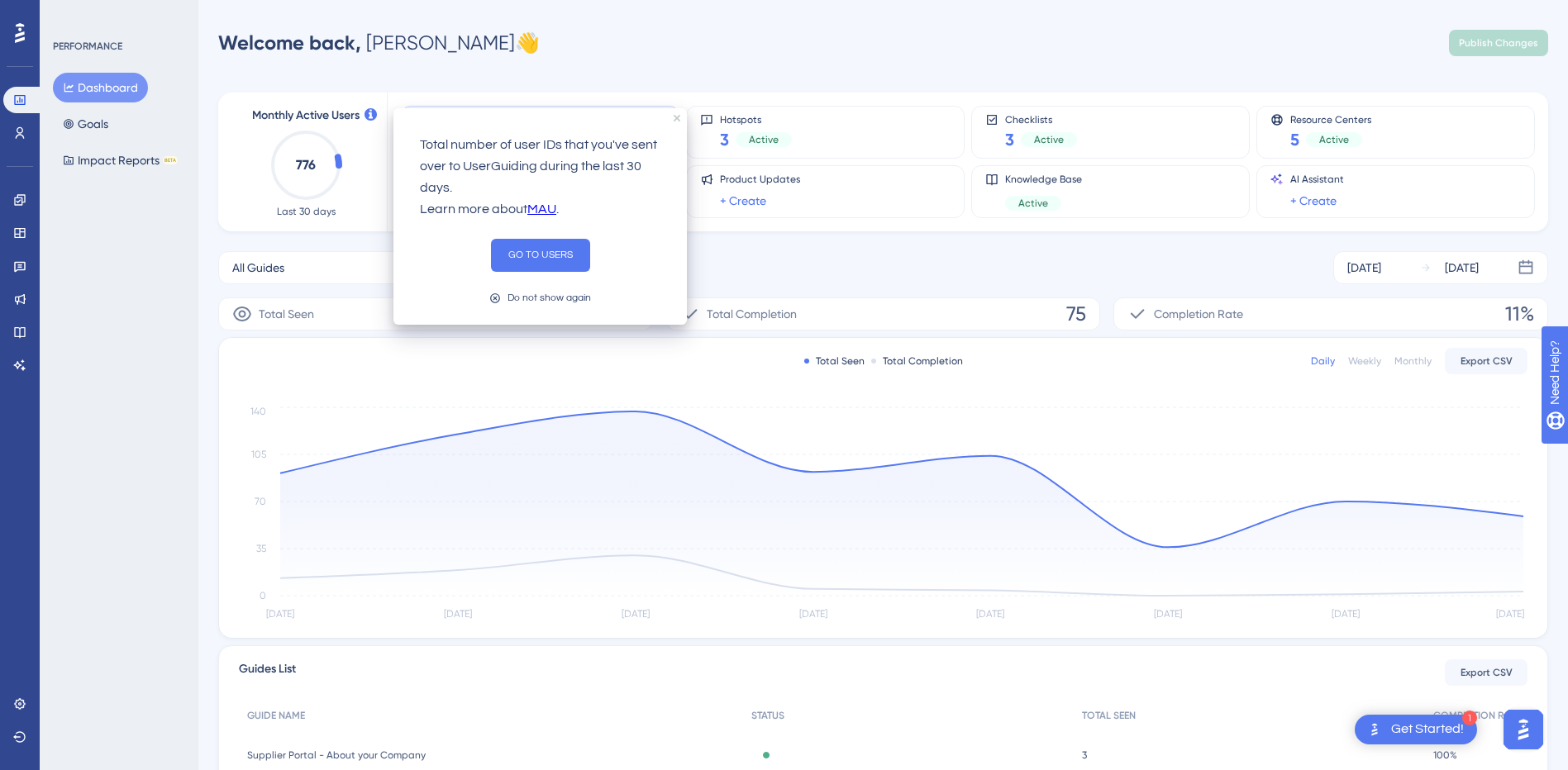
click at [672, 121] on div "Total number of user IDs that you've sent over to UserGuiding during the last 3…" at bounding box center [540, 216] width 294 height 216
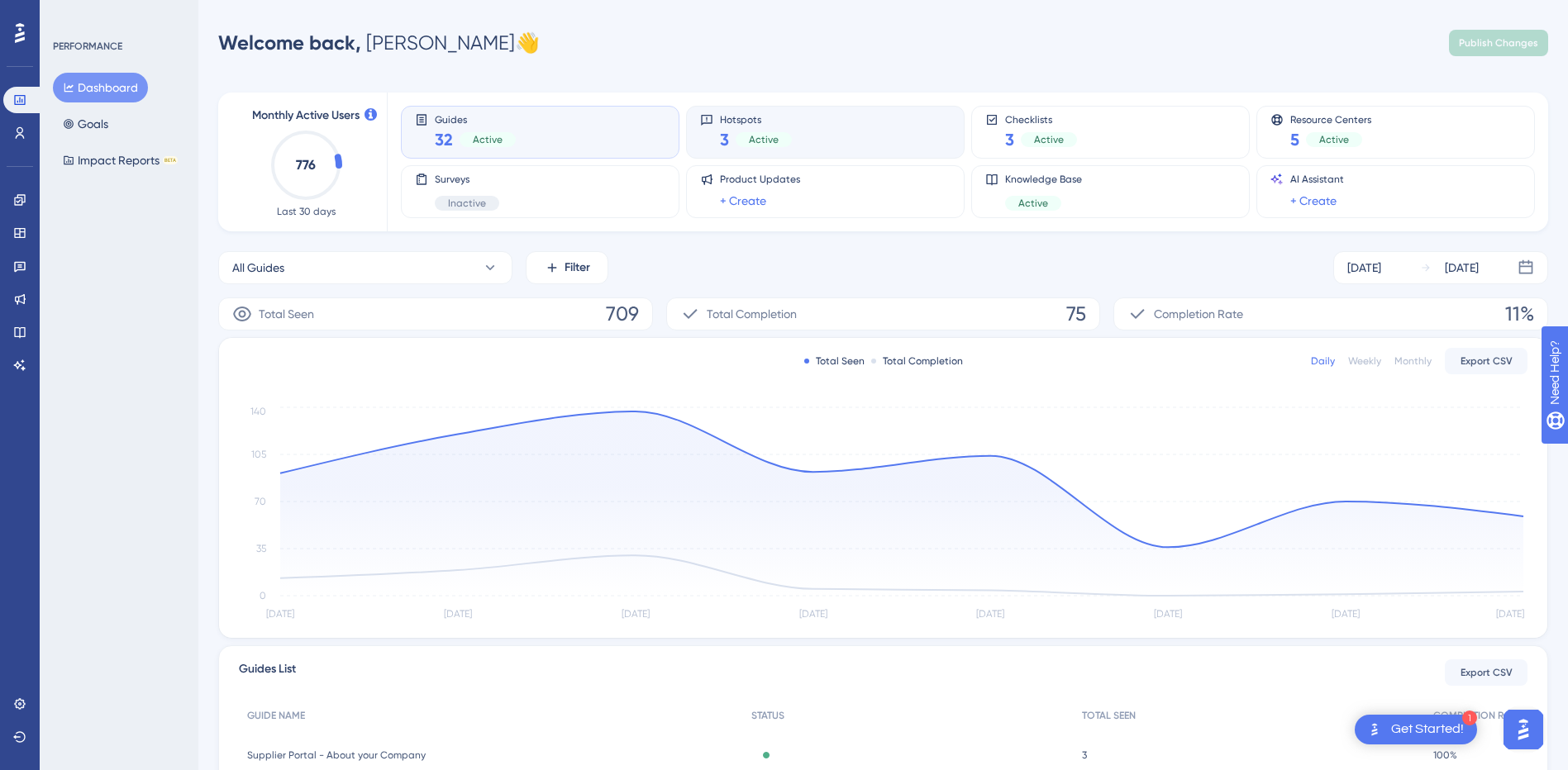
click at [823, 130] on div "Hotspots 3 Active" at bounding box center [825, 133] width 250 height 38
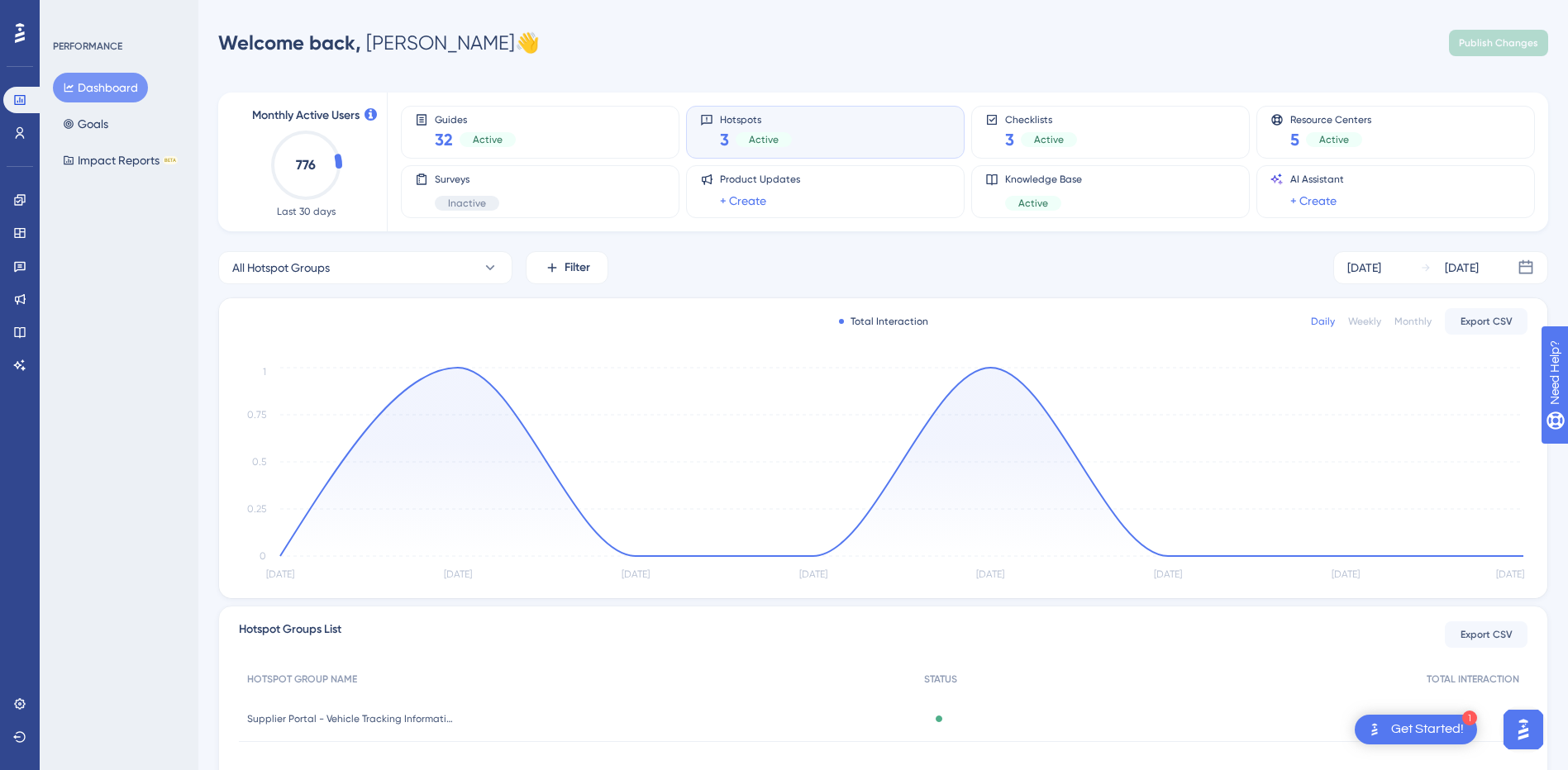
click at [842, 128] on div "Hotspots 3 Active" at bounding box center [825, 133] width 250 height 38
click at [1124, 134] on div "Checklists 3 Active" at bounding box center [1110, 133] width 250 height 38
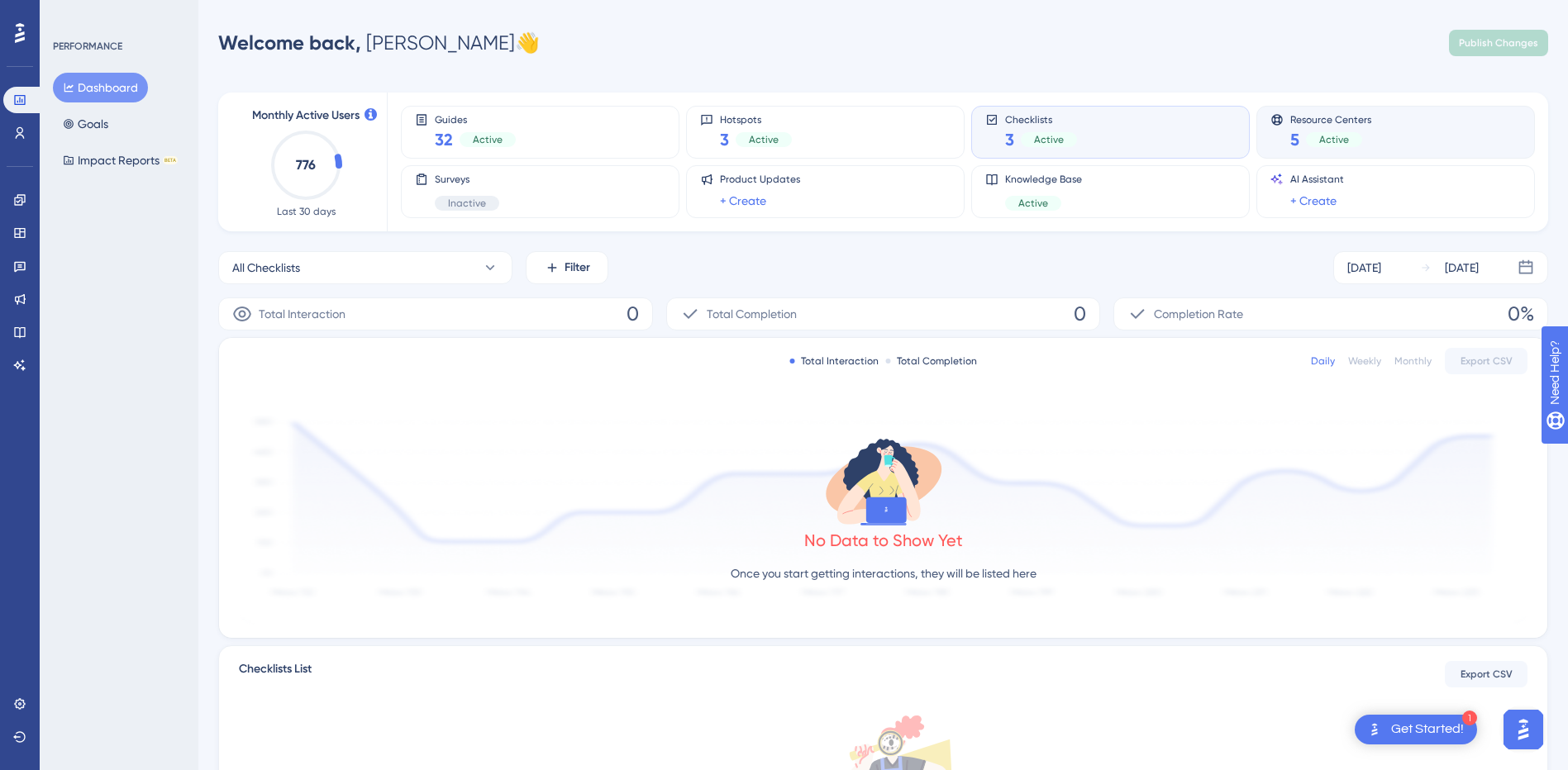
click at [1354, 128] on div "5 Active" at bounding box center [1331, 139] width 81 height 23
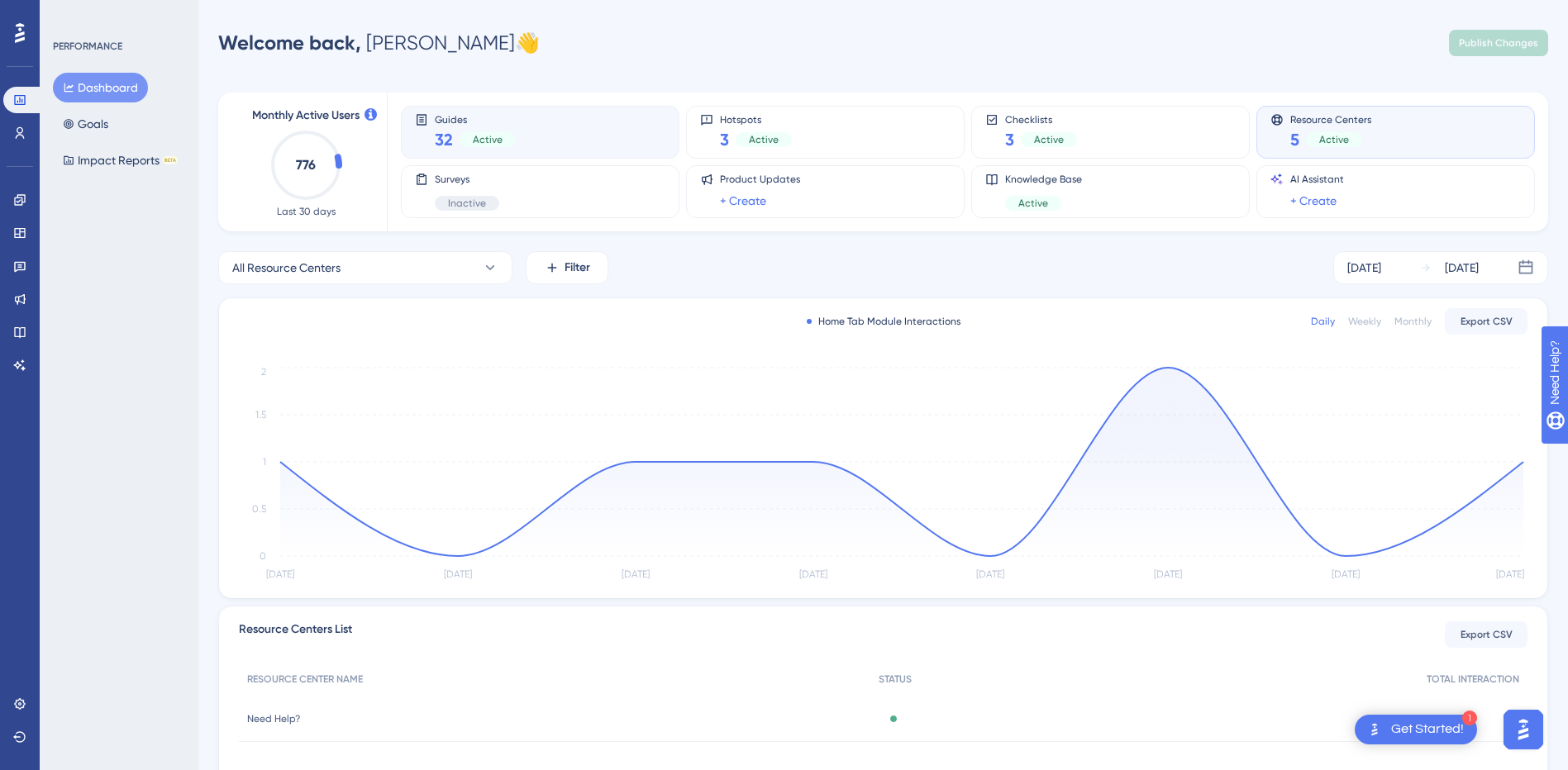
click at [573, 149] on div "Guides 32 Active" at bounding box center [540, 133] width 250 height 38
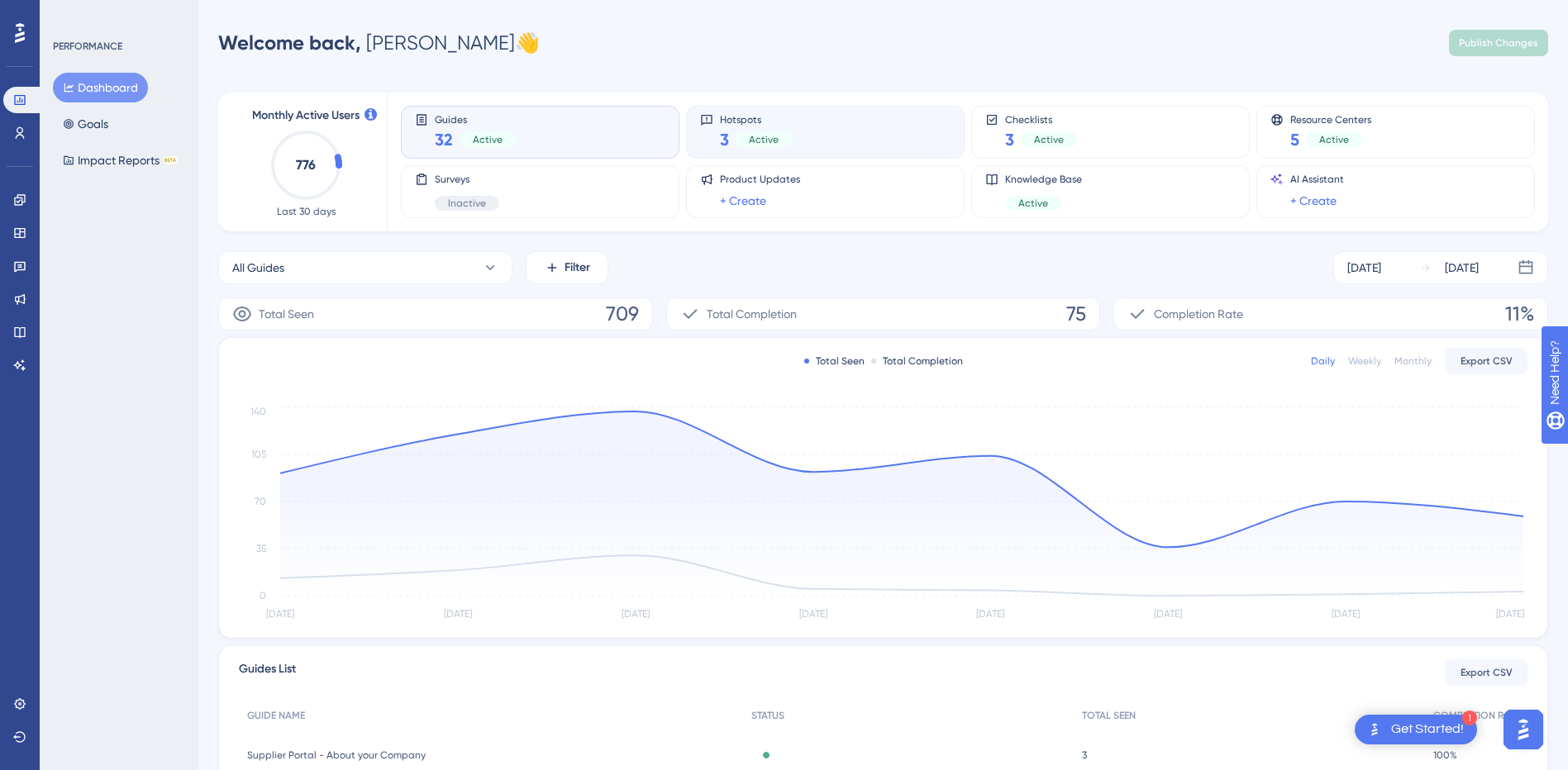
click at [837, 138] on div "Hotspots 3 Active" at bounding box center [825, 133] width 250 height 38
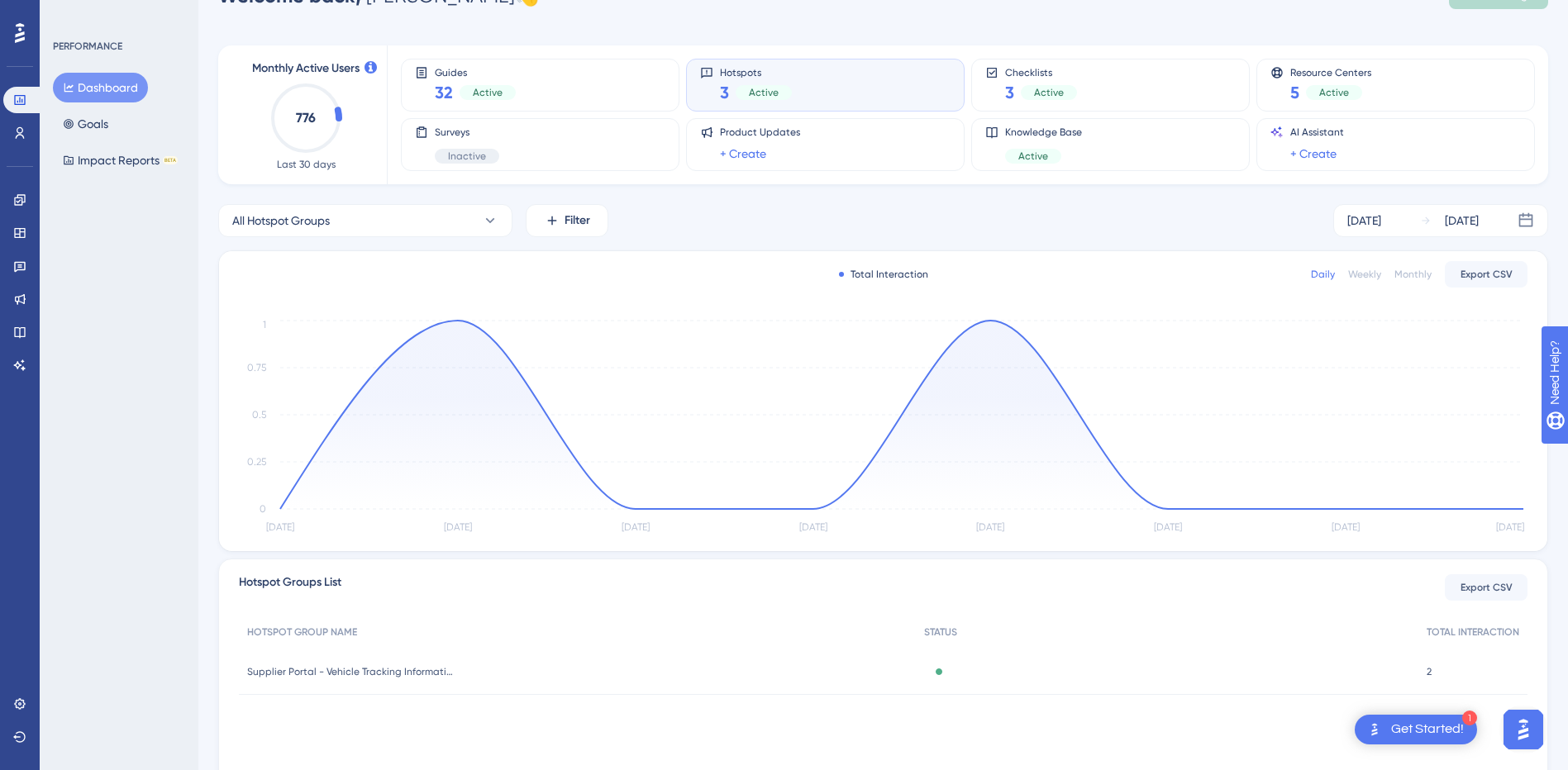
scroll to position [125, 0]
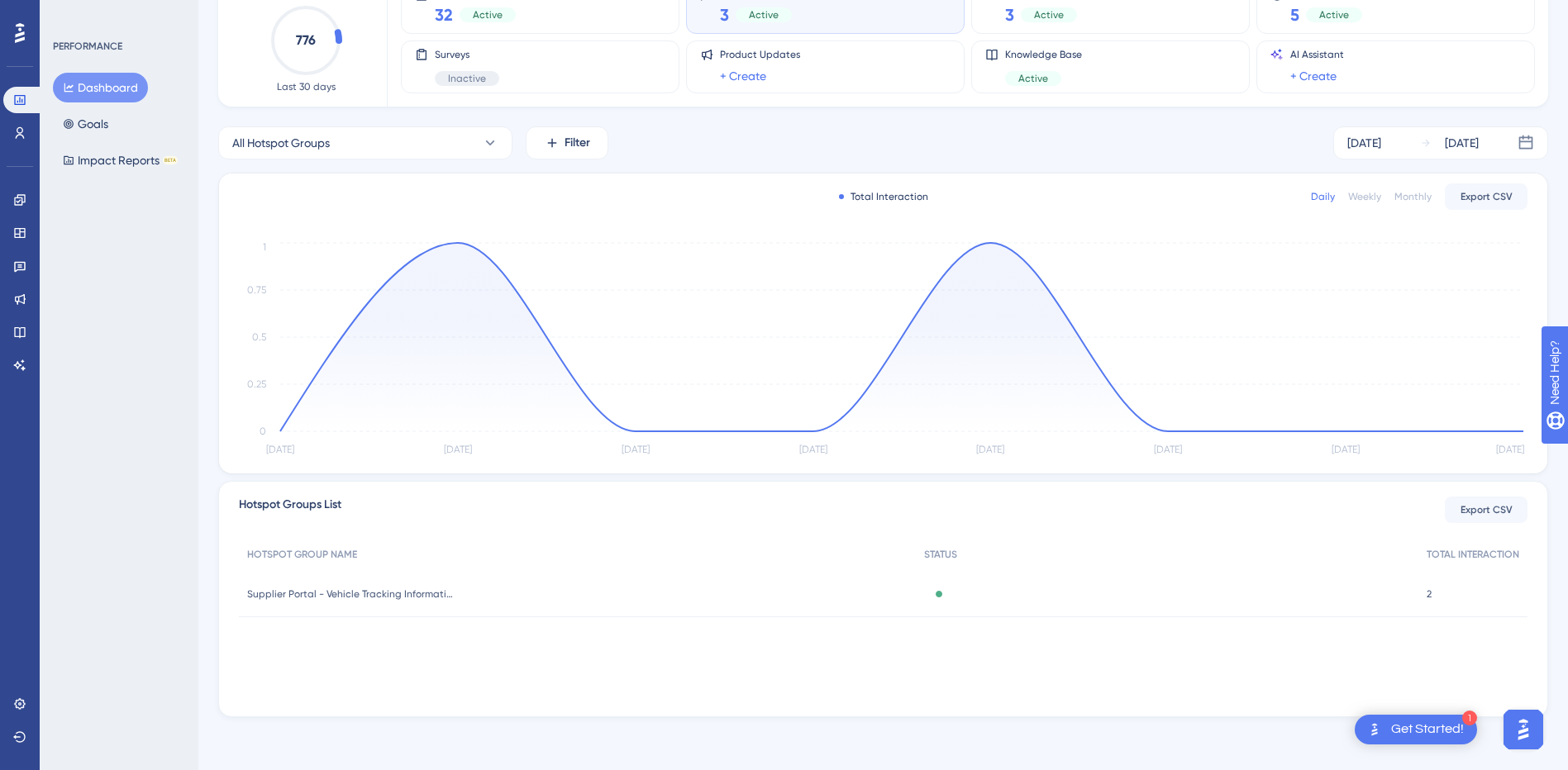
click at [431, 598] on span "Supplier Portal - Vehicle Tracking Information" at bounding box center [350, 594] width 206 height 13
